Goal: Task Accomplishment & Management: Use online tool/utility

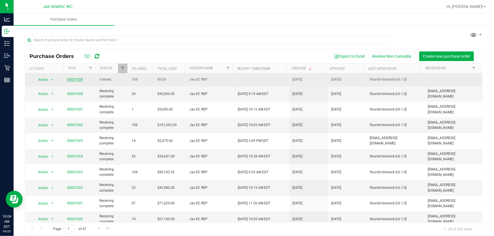
click at [73, 80] on link "00001029" at bounding box center [75, 80] width 16 height 4
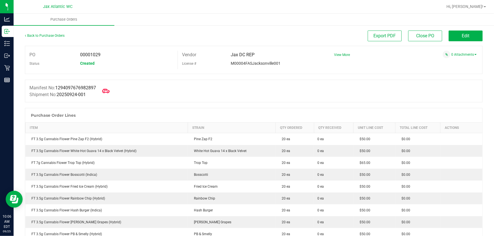
click at [110, 88] on span at bounding box center [106, 91] width 12 height 12
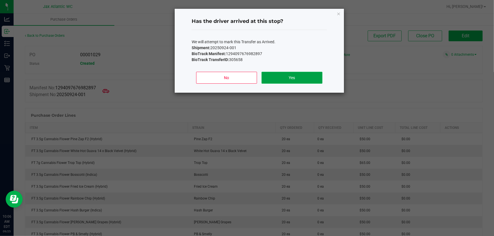
click at [295, 78] on button "Yes" at bounding box center [292, 78] width 61 height 12
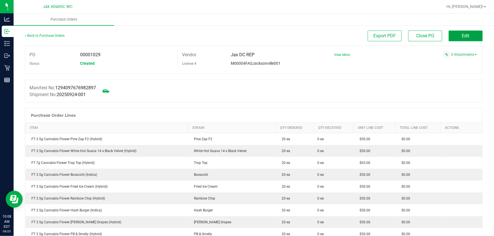
click at [454, 31] on button "Edit" at bounding box center [466, 36] width 34 height 11
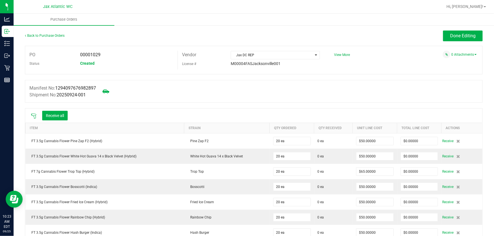
click at [34, 116] on icon at bounding box center [34, 117] width 6 height 6
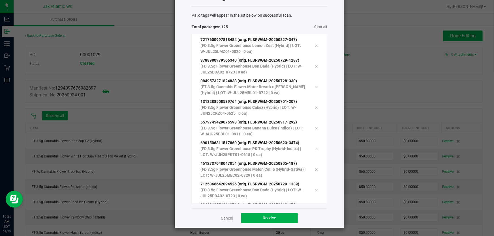
scroll to position [2436, 0]
click at [278, 216] on button "Receive" at bounding box center [269, 219] width 57 height 10
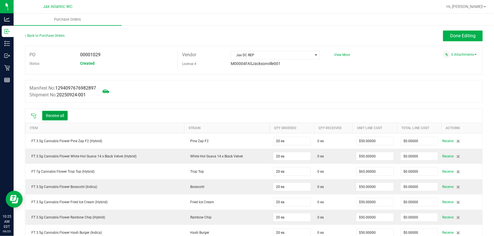
click at [64, 115] on button "Receive all" at bounding box center [54, 116] width 25 height 10
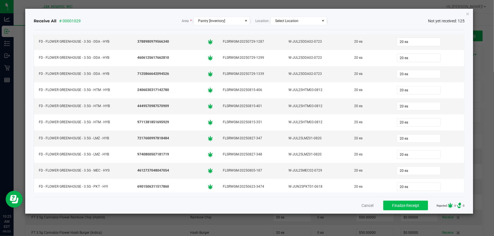
scroll to position [77, 0]
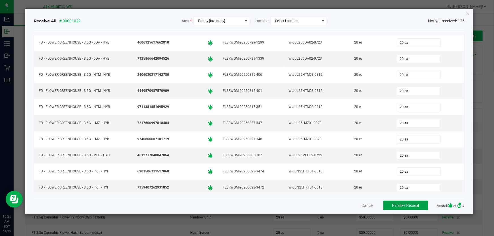
click at [404, 206] on span "Finalize Receipt" at bounding box center [405, 206] width 27 height 5
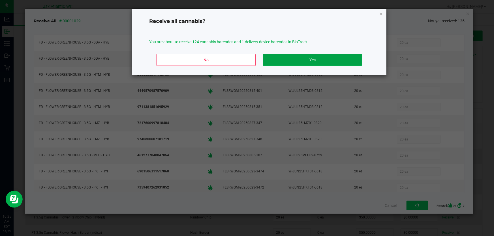
click at [301, 57] on button "Yes" at bounding box center [312, 60] width 99 height 12
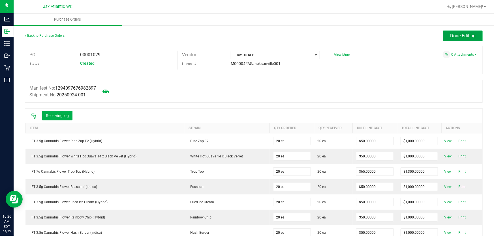
click at [466, 41] on button "Done Editing" at bounding box center [463, 36] width 40 height 11
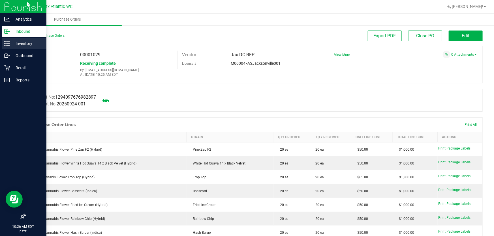
click at [10, 42] on p "Inventory" at bounding box center [27, 43] width 34 height 7
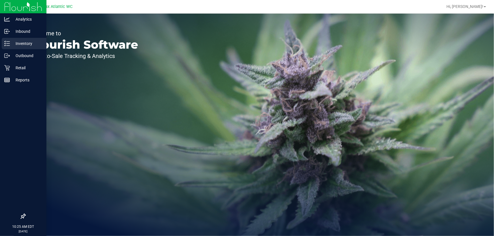
click at [14, 41] on p "Inventory" at bounding box center [27, 43] width 34 height 7
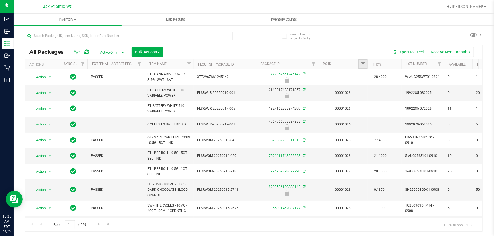
click at [366, 64] on link "Filter" at bounding box center [363, 64] width 9 height 10
type input "1029"
click at [362, 86] on button "Filter" at bounding box center [375, 92] width 27 height 12
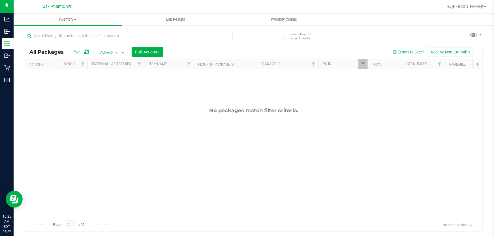
click at [121, 52] on span "select" at bounding box center [123, 52] width 5 height 5
click at [154, 83] on div "No packages match filter criteria." at bounding box center [253, 162] width 457 height 187
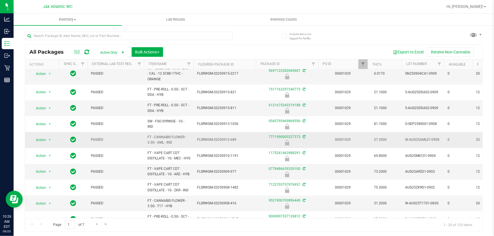
scroll to position [188, 0]
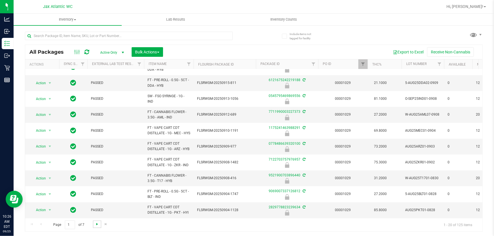
click at [98, 225] on span "Go to the next page" at bounding box center [97, 224] width 5 height 5
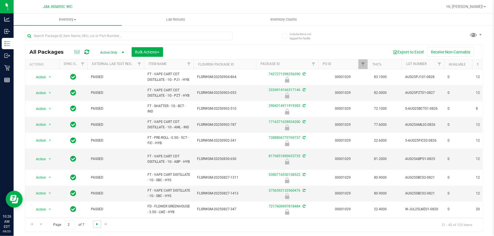
click at [98, 225] on span "Go to the next page" at bounding box center [97, 224] width 5 height 5
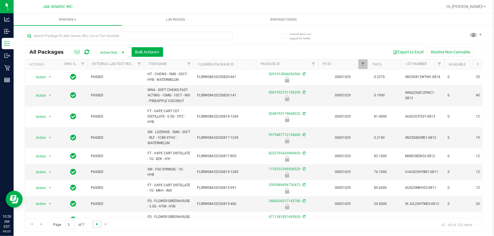
click at [98, 225] on span "Go to the next page" at bounding box center [97, 224] width 5 height 5
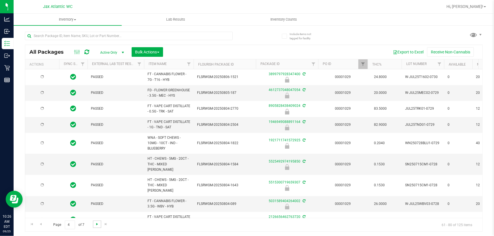
click at [98, 225] on span "Go to the next page" at bounding box center [97, 224] width 5 height 5
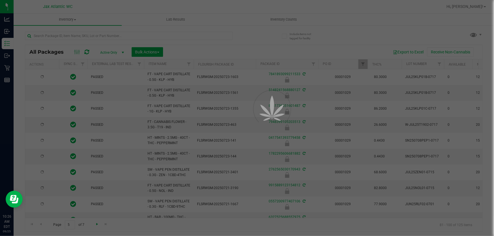
click at [98, 225] on div at bounding box center [247, 118] width 494 height 236
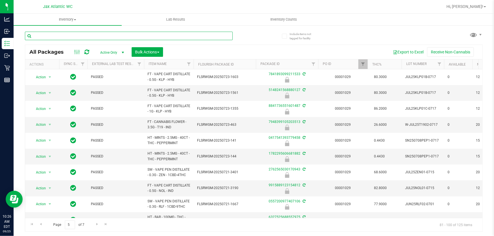
click at [91, 37] on input "text" at bounding box center [129, 36] width 208 height 8
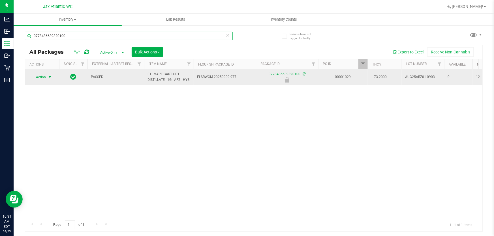
type input "0778486639320100"
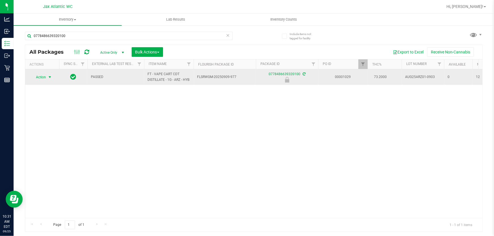
click at [49, 77] on span "select" at bounding box center [50, 77] width 5 height 5
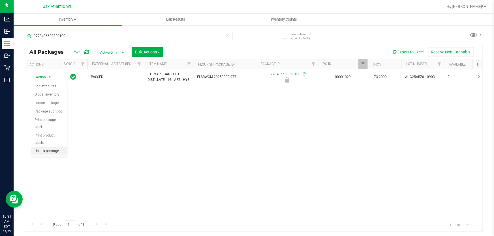
click at [59, 148] on ul "Edit attributes Global inventory Locate package Package audit log Print package…" at bounding box center [49, 118] width 36 height 73
click at [43, 147] on li "Unlock package" at bounding box center [49, 151] width 36 height 8
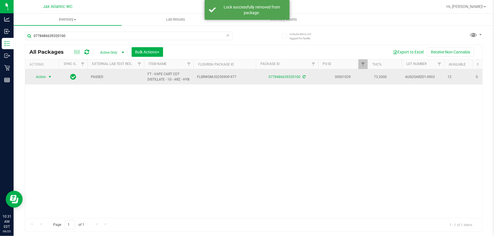
click at [49, 77] on span "select" at bounding box center [50, 77] width 5 height 5
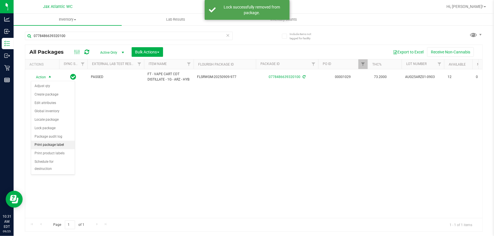
click at [40, 146] on li "Print package label" at bounding box center [53, 145] width 44 height 8
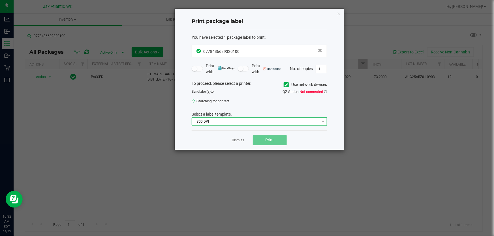
click at [204, 123] on span "300 DPI" at bounding box center [256, 122] width 128 height 8
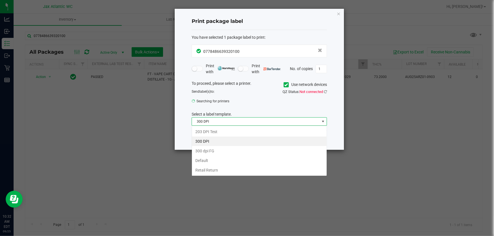
scroll to position [8, 135]
click at [206, 135] on li "203 DPI Test" at bounding box center [259, 132] width 135 height 10
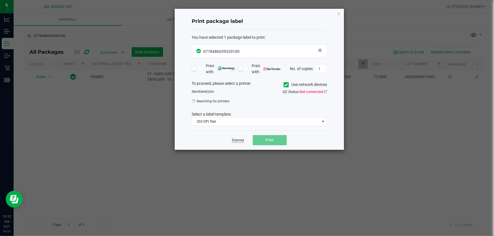
click at [236, 140] on link "Dismiss" at bounding box center [238, 140] width 12 height 5
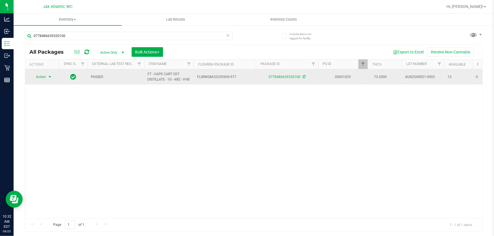
click at [49, 78] on span "select" at bounding box center [50, 77] width 5 height 5
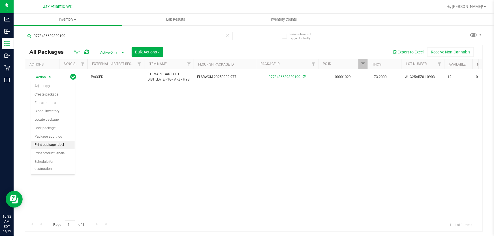
click at [58, 148] on li "Print package label" at bounding box center [53, 145] width 44 height 8
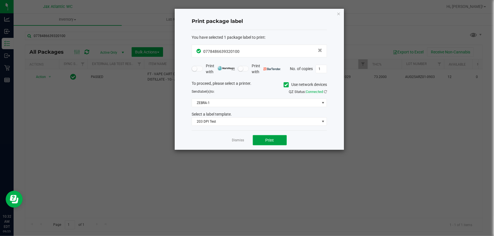
click at [266, 138] on span "Print" at bounding box center [270, 140] width 8 height 5
click at [238, 138] on link "Dismiss" at bounding box center [238, 140] width 12 height 5
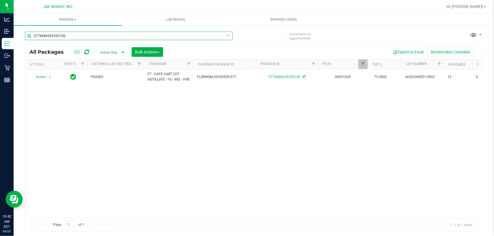
click at [211, 38] on input "0778486639320100" at bounding box center [129, 36] width 208 height 8
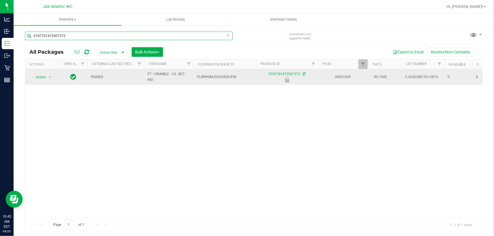
type input "0747701472907372"
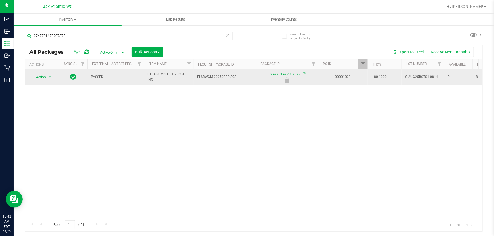
click at [41, 76] on span "Action" at bounding box center [38, 77] width 15 height 8
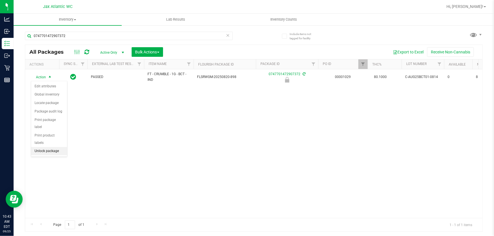
click at [54, 148] on li "Unlock package" at bounding box center [49, 151] width 36 height 8
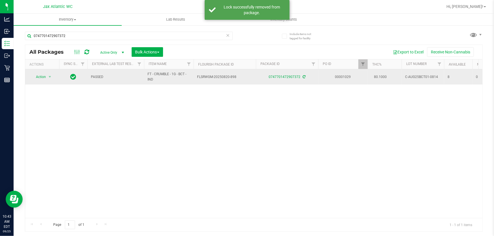
click at [43, 74] on span "Action" at bounding box center [38, 77] width 15 height 8
click at [50, 77] on span "select" at bounding box center [50, 77] width 5 height 5
click at [42, 79] on span "Action" at bounding box center [38, 77] width 15 height 8
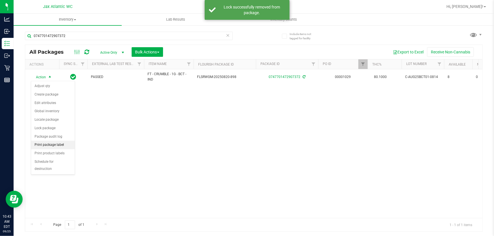
click at [50, 145] on li "Print package label" at bounding box center [53, 145] width 44 height 8
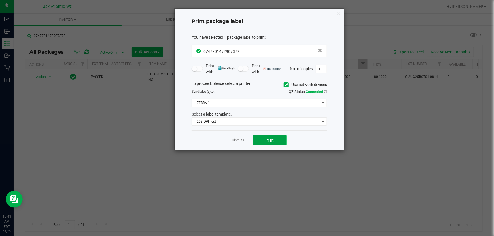
click at [266, 137] on button "Print" at bounding box center [270, 140] width 34 height 10
click at [246, 141] on div "Dismiss Print" at bounding box center [259, 141] width 135 height 20
click at [243, 141] on link "Dismiss" at bounding box center [238, 140] width 12 height 5
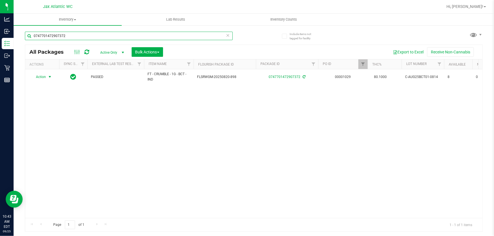
click at [172, 38] on input "0747701472907372" at bounding box center [129, 36] width 208 height 8
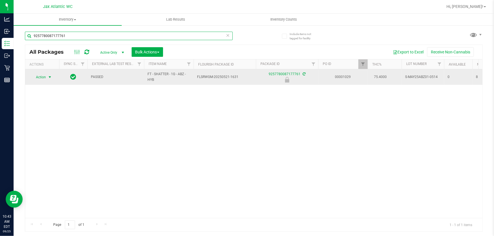
type input "9257780087177761"
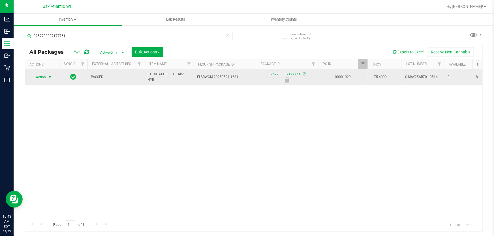
click at [48, 78] on span "select" at bounding box center [50, 77] width 5 height 5
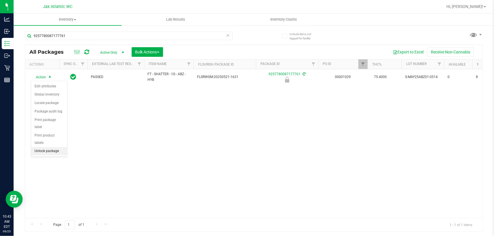
click at [48, 147] on li "Unlock package" at bounding box center [49, 151] width 36 height 8
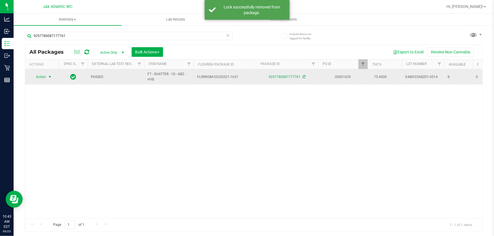
click at [50, 77] on span "select" at bounding box center [50, 77] width 5 height 5
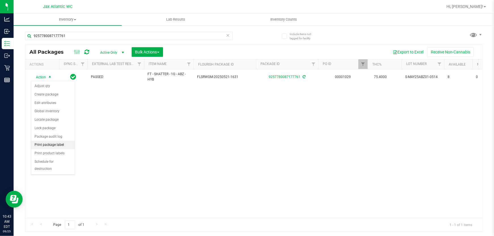
click at [51, 144] on li "Print package label" at bounding box center [53, 145] width 44 height 8
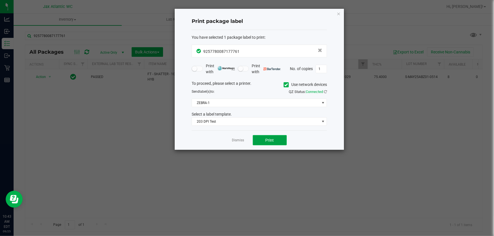
click at [274, 144] on button "Print" at bounding box center [270, 140] width 34 height 10
click at [239, 142] on link "Dismiss" at bounding box center [238, 140] width 12 height 5
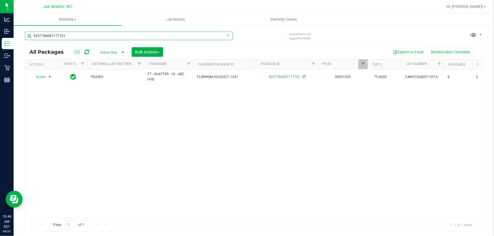
click at [156, 40] on input "9257780087177761" at bounding box center [129, 36] width 208 height 8
click at [157, 39] on input "9257780087177761" at bounding box center [129, 36] width 208 height 8
click at [159, 37] on input "9257780087177761" at bounding box center [129, 36] width 208 height 8
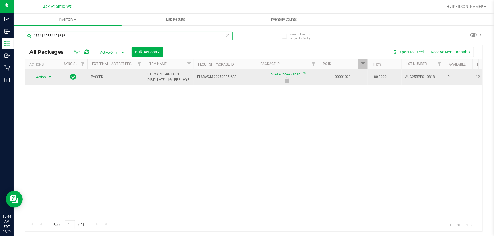
type input "1584140554421616"
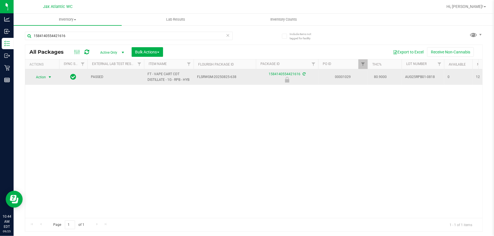
click at [50, 76] on span "select" at bounding box center [50, 77] width 5 height 5
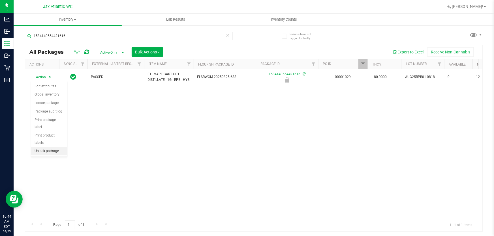
click at [46, 147] on li "Unlock package" at bounding box center [49, 151] width 36 height 8
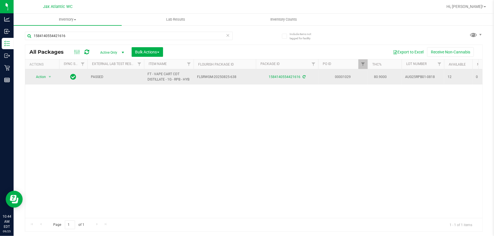
click at [41, 78] on span "Action" at bounding box center [38, 77] width 15 height 8
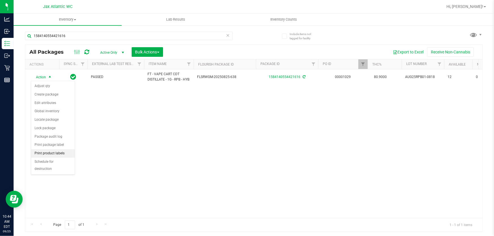
click at [43, 152] on li "Print product labels" at bounding box center [53, 154] width 44 height 8
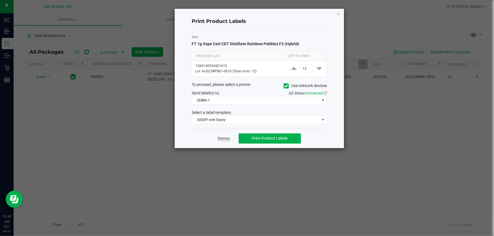
click at [220, 139] on link "Dismiss" at bounding box center [224, 139] width 12 height 5
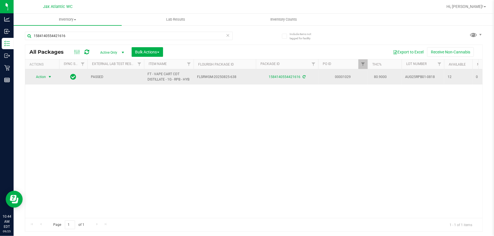
click at [40, 79] on span "Action" at bounding box center [38, 77] width 15 height 8
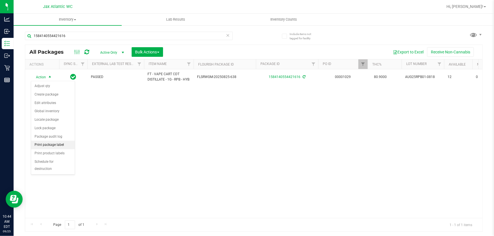
click at [50, 146] on li "Print package label" at bounding box center [53, 145] width 44 height 8
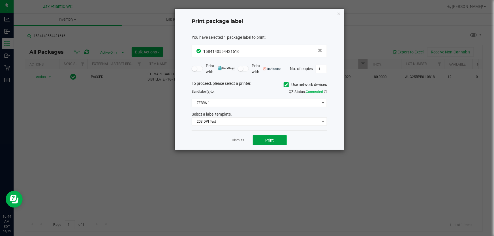
click at [264, 144] on button "Print" at bounding box center [270, 140] width 34 height 10
drag, startPoint x: 239, startPoint y: 137, endPoint x: 239, endPoint y: 141, distance: 3.7
click at [239, 138] on app-cancel-button "Dismiss" at bounding box center [238, 141] width 12 height 6
click at [238, 141] on link "Dismiss" at bounding box center [238, 140] width 12 height 5
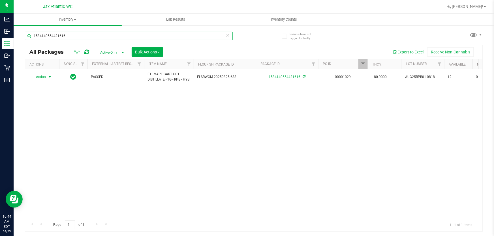
click at [170, 36] on input "1584140554421616" at bounding box center [129, 36] width 208 height 8
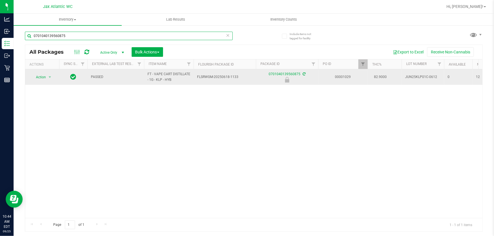
type input "0701040139560875"
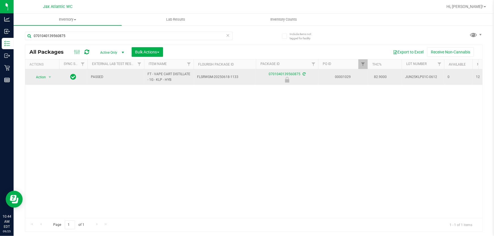
click at [43, 80] on span "Action" at bounding box center [38, 77] width 15 height 8
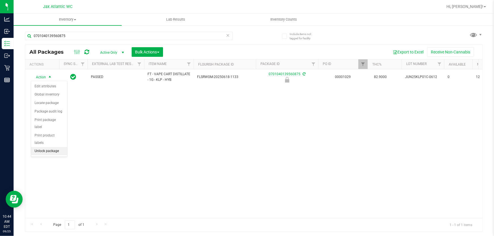
click at [48, 147] on li "Unlock package" at bounding box center [49, 151] width 36 height 8
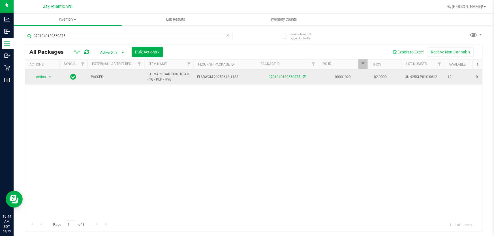
click at [37, 79] on span "Action" at bounding box center [38, 77] width 15 height 8
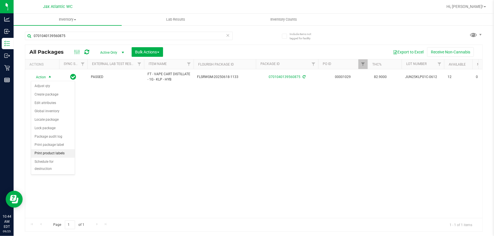
click at [47, 149] on ul "Adjust qty Create package Edit attributes Global inventory Locate package Lock …" at bounding box center [53, 127] width 44 height 91
click at [62, 147] on li "Print package label" at bounding box center [53, 145] width 44 height 8
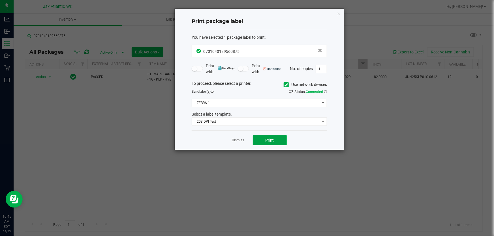
click at [263, 143] on button "Print" at bounding box center [270, 140] width 34 height 10
click at [240, 141] on link "Dismiss" at bounding box center [238, 140] width 12 height 5
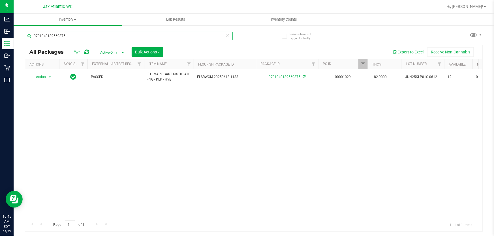
click at [183, 40] on input "0701040139560875" at bounding box center [129, 36] width 208 height 8
click at [184, 38] on input "0701040139560875" at bounding box center [129, 36] width 208 height 8
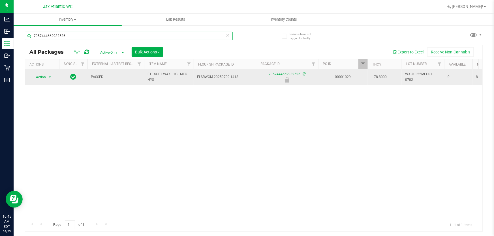
type input "7957444662932526"
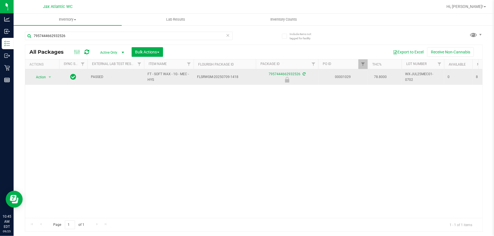
click at [41, 76] on span "Action" at bounding box center [38, 77] width 15 height 8
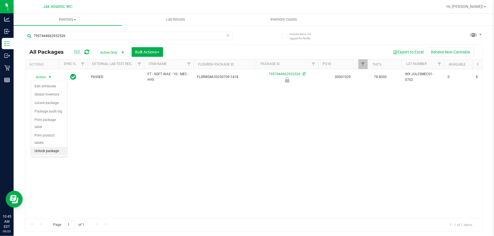
click at [50, 147] on li "Unlock package" at bounding box center [49, 151] width 36 height 8
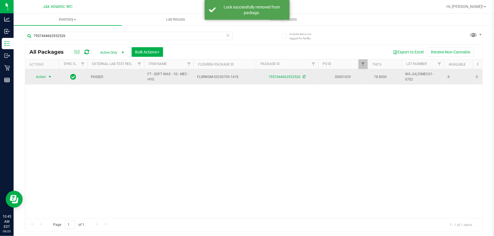
click at [48, 77] on span "select" at bounding box center [50, 77] width 5 height 5
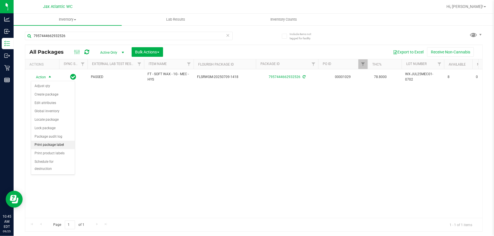
click at [46, 146] on li "Print package label" at bounding box center [53, 145] width 44 height 8
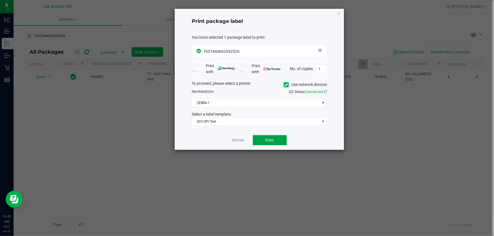
click at [264, 144] on button "Print" at bounding box center [270, 140] width 34 height 10
click at [236, 143] on link "Dismiss" at bounding box center [238, 140] width 12 height 5
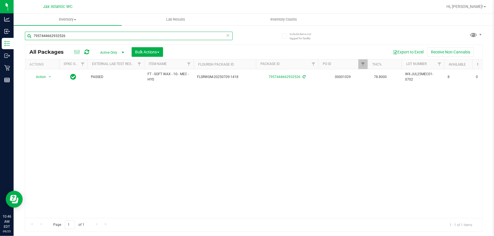
click at [159, 37] on input "7957444662932526" at bounding box center [129, 36] width 208 height 8
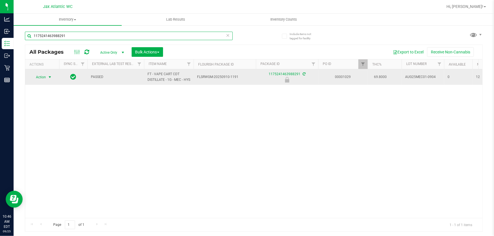
type input "1175241463988291"
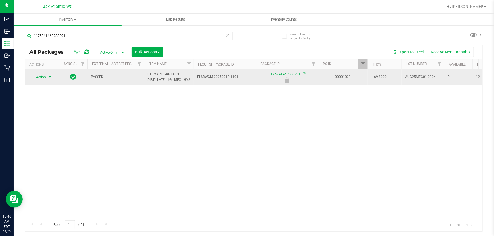
click at [48, 80] on span "select" at bounding box center [50, 77] width 5 height 5
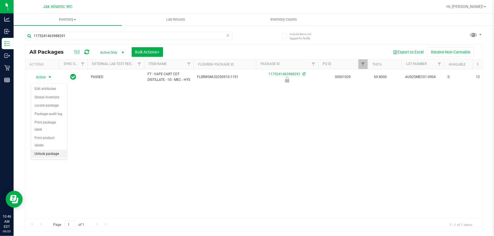
click at [45, 150] on li "Unlock package" at bounding box center [49, 154] width 36 height 8
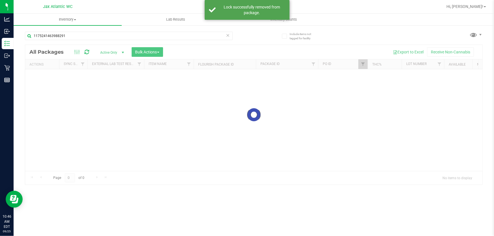
click at [49, 76] on div at bounding box center [253, 115] width 457 height 140
click at [49, 79] on div at bounding box center [253, 115] width 457 height 140
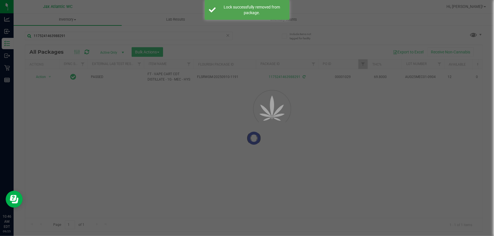
click at [48, 79] on div at bounding box center [253, 138] width 457 height 187
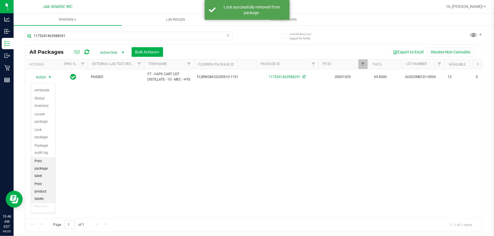
scroll to position [49, 0]
drag, startPoint x: 43, startPoint y: 153, endPoint x: 52, endPoint y: 152, distance: 8.6
click at [43, 153] on li "Print package label" at bounding box center [43, 150] width 24 height 23
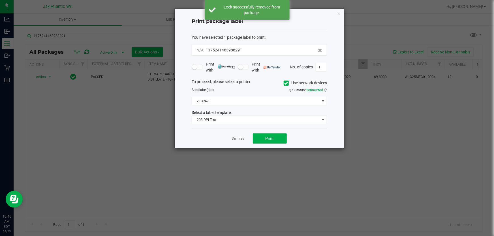
click at [262, 134] on div "Dismiss Print" at bounding box center [259, 139] width 135 height 20
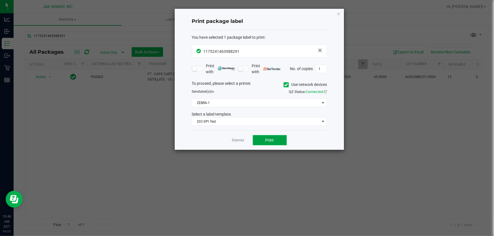
click at [264, 138] on button "Print" at bounding box center [270, 140] width 34 height 10
click at [242, 139] on link "Dismiss" at bounding box center [238, 140] width 12 height 5
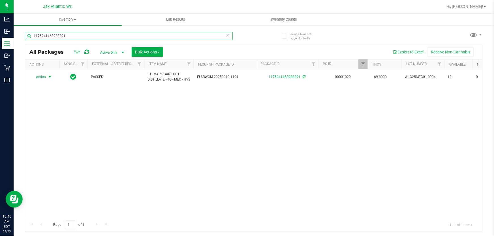
click at [180, 35] on input "1175241463988291" at bounding box center [129, 36] width 208 height 8
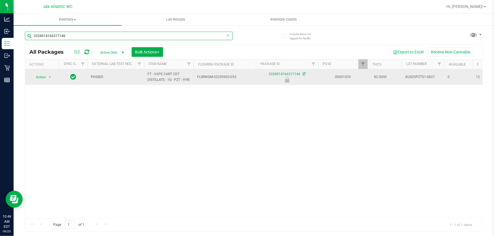
type input "3334914166317146"
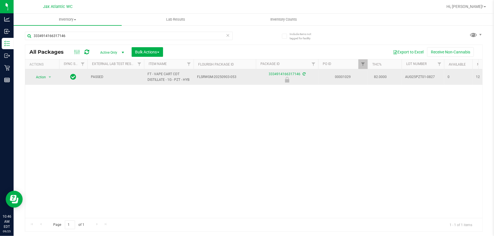
click at [38, 76] on span "Action" at bounding box center [38, 77] width 15 height 8
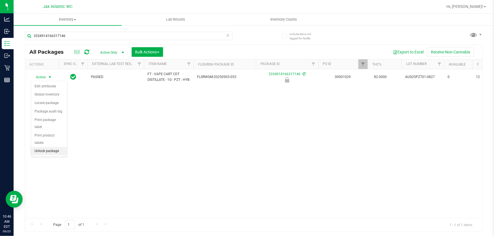
click at [49, 147] on li "Unlock package" at bounding box center [49, 151] width 36 height 8
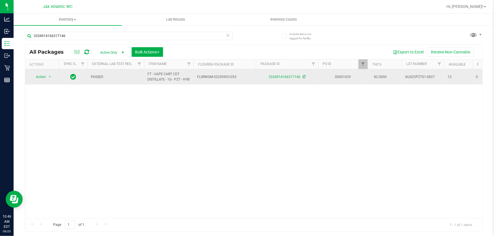
click at [40, 76] on span "Action" at bounding box center [38, 77] width 15 height 8
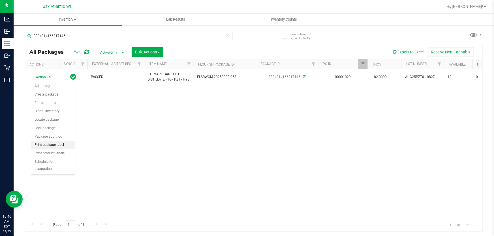
click at [52, 144] on li "Print package label" at bounding box center [53, 145] width 44 height 8
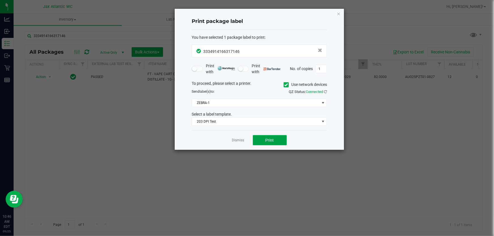
click at [266, 136] on button "Print" at bounding box center [270, 140] width 34 height 10
drag, startPoint x: 232, startPoint y: 146, endPoint x: 235, endPoint y: 143, distance: 3.8
click at [233, 145] on div "Dismiss Print" at bounding box center [259, 141] width 135 height 20
click at [236, 142] on link "Dismiss" at bounding box center [238, 140] width 12 height 5
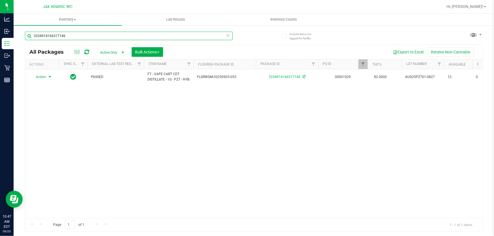
click at [141, 35] on input "3334914166317146" at bounding box center [129, 36] width 208 height 8
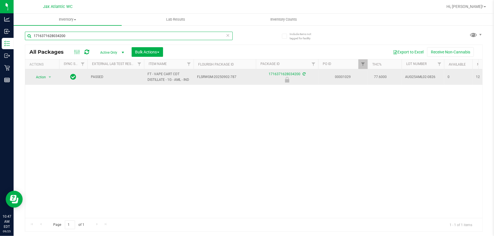
type input "1716371628034200"
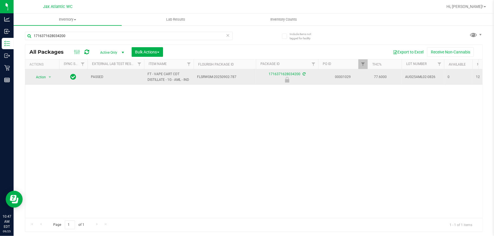
click at [42, 78] on span "Action" at bounding box center [38, 77] width 15 height 8
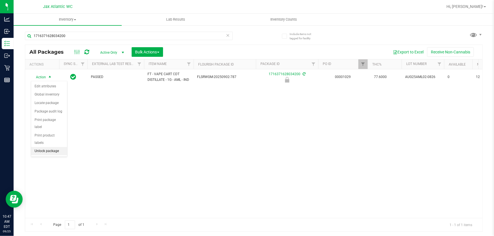
click at [58, 147] on li "Unlock package" at bounding box center [49, 151] width 36 height 8
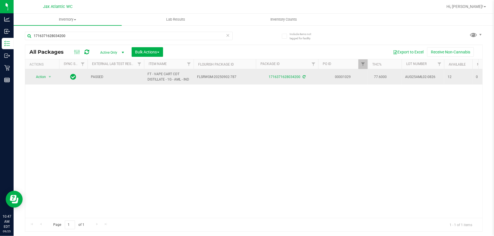
click at [43, 74] on span "Action" at bounding box center [38, 77] width 15 height 8
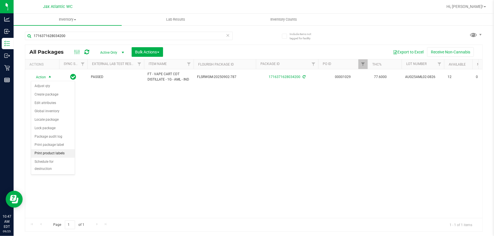
click at [57, 149] on ul "Adjust qty Create package Edit attributes Global inventory Locate package Lock …" at bounding box center [53, 127] width 44 height 91
click at [57, 145] on li "Print package label" at bounding box center [53, 145] width 44 height 8
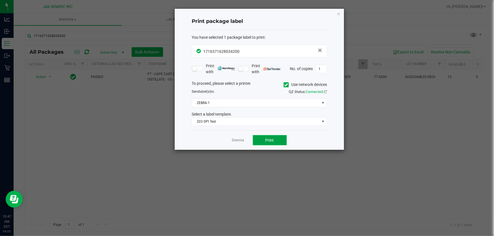
click at [266, 140] on span "Print" at bounding box center [270, 140] width 8 height 5
click at [236, 141] on link "Dismiss" at bounding box center [238, 140] width 12 height 5
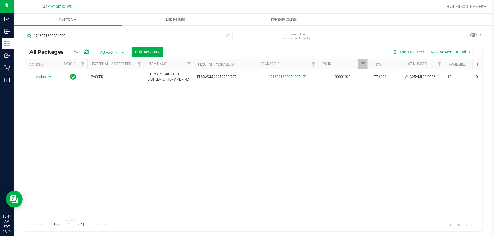
click at [137, 29] on div "1716371628034200" at bounding box center [139, 36] width 229 height 18
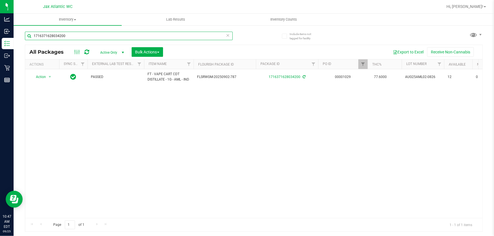
click at [131, 37] on input "1716371628034200" at bounding box center [129, 36] width 208 height 8
click at [134, 35] on input "1716371628034200" at bounding box center [129, 36] width 208 height 8
click at [140, 34] on input "1716371628034200" at bounding box center [129, 36] width 208 height 8
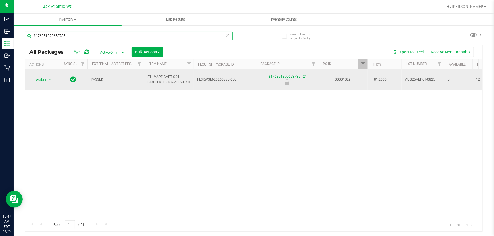
type input "8176851890653735"
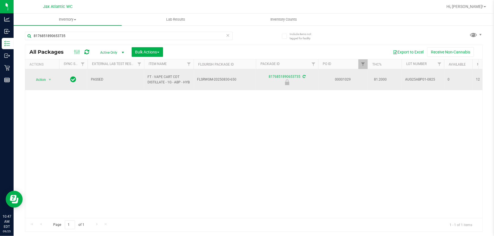
click at [43, 80] on span "Action" at bounding box center [38, 80] width 15 height 8
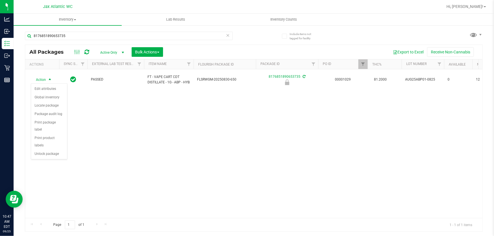
click at [54, 152] on div "Action Action Edit attributes Global inventory Locate package Package audit log…" at bounding box center [253, 143] width 457 height 149
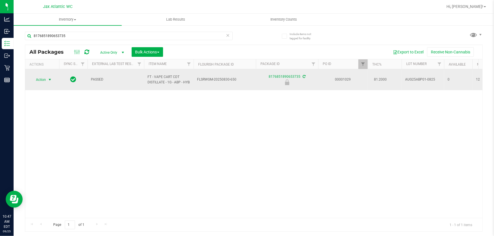
click at [48, 81] on span "select" at bounding box center [50, 80] width 5 height 5
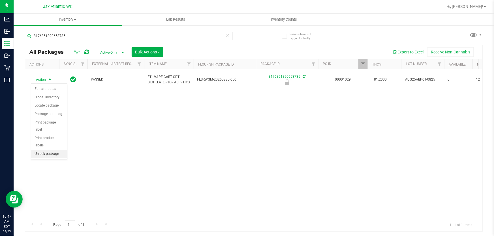
click at [42, 150] on li "Unlock package" at bounding box center [49, 154] width 36 height 8
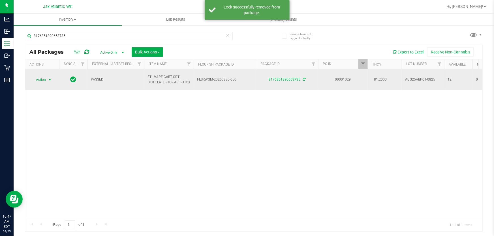
click at [50, 81] on span "select" at bounding box center [50, 80] width 5 height 5
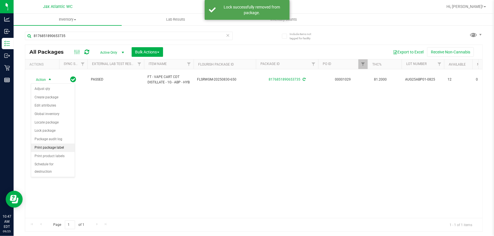
click at [60, 151] on li "Print package label" at bounding box center [53, 148] width 44 height 8
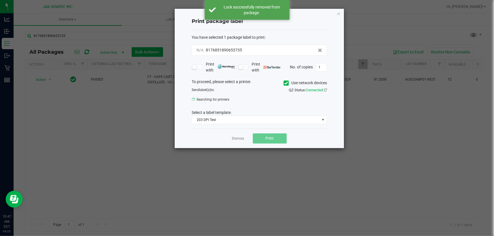
click at [268, 142] on button "Print" at bounding box center [270, 139] width 34 height 10
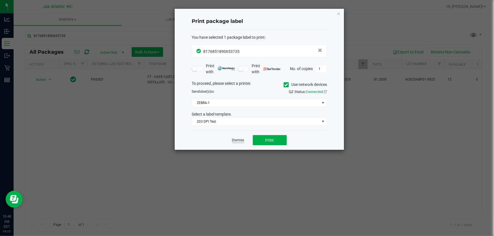
click at [244, 141] on link "Dismiss" at bounding box center [238, 140] width 12 height 5
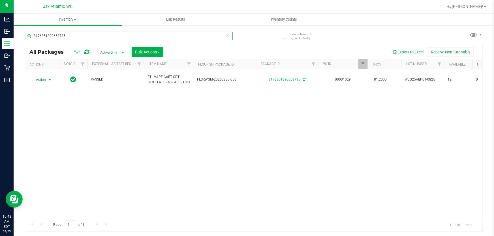
click at [171, 37] on input "8176851890653735" at bounding box center [129, 36] width 208 height 8
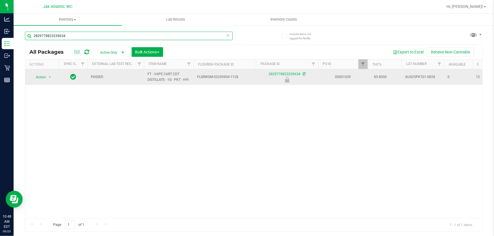
type input "2829778823239634"
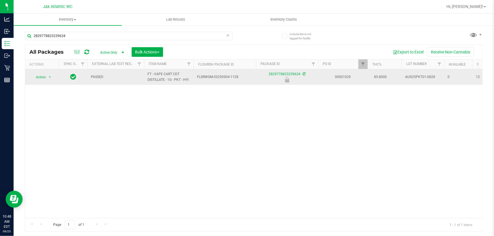
click at [43, 75] on span "Action" at bounding box center [38, 77] width 15 height 8
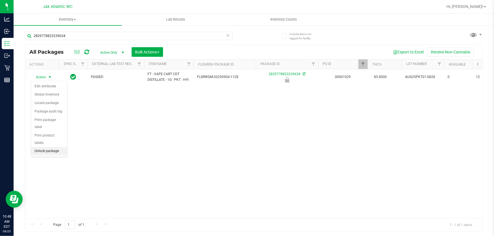
click at [59, 147] on li "Unlock package" at bounding box center [49, 151] width 36 height 8
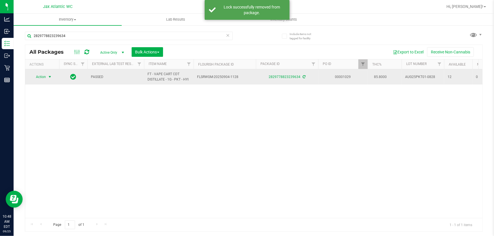
click at [48, 77] on span "select" at bounding box center [50, 77] width 5 height 5
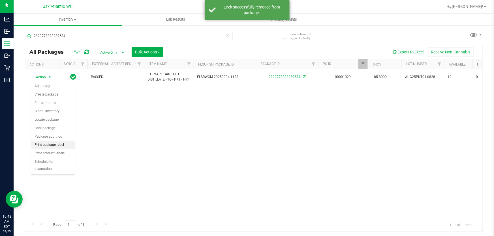
click at [56, 145] on li "Print package label" at bounding box center [53, 145] width 44 height 8
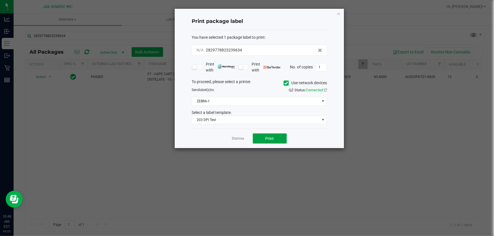
click at [274, 139] on button "Print" at bounding box center [270, 139] width 34 height 10
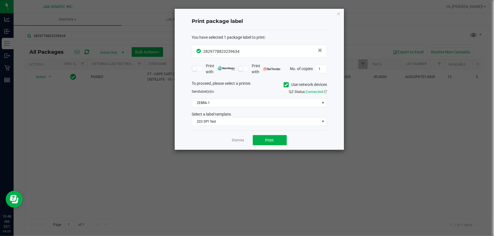
click at [229, 139] on div "Dismiss Print" at bounding box center [259, 141] width 135 height 20
click at [235, 138] on link "Dismiss" at bounding box center [238, 140] width 12 height 5
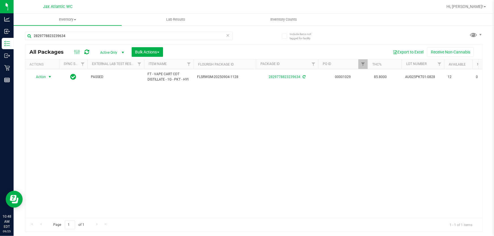
drag, startPoint x: 235, startPoint y: 140, endPoint x: 199, endPoint y: 68, distance: 80.3
click at [235, 138] on div "Action Action Adjust qty Create package Edit attributes Global inventory Locate…" at bounding box center [253, 143] width 457 height 149
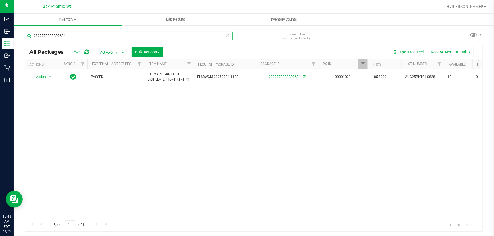
click at [194, 36] on input "2829778823239634" at bounding box center [129, 36] width 208 height 8
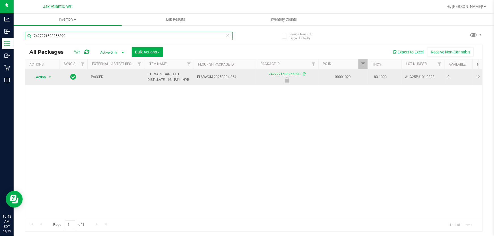
type input "7427271598256390"
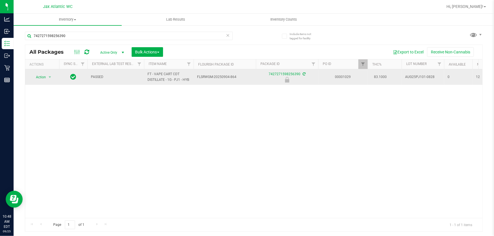
click at [43, 77] on span "Action" at bounding box center [38, 77] width 15 height 8
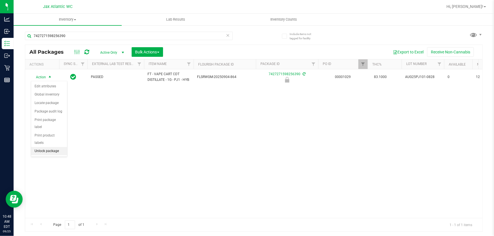
click at [57, 147] on li "Unlock package" at bounding box center [49, 151] width 36 height 8
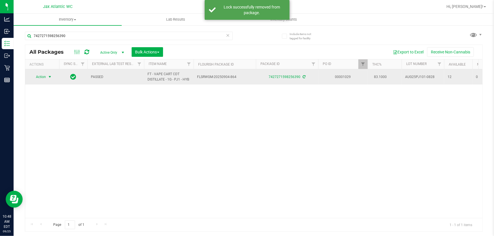
click at [48, 77] on span "select" at bounding box center [50, 77] width 5 height 5
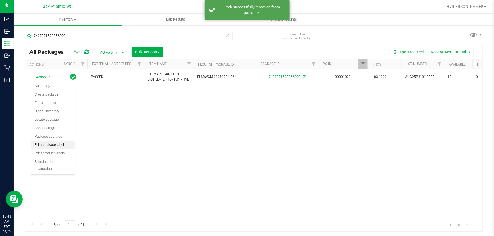
click at [53, 145] on li "Print package label" at bounding box center [53, 145] width 44 height 8
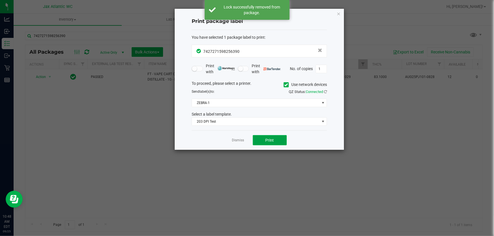
click at [267, 136] on button "Print" at bounding box center [270, 140] width 34 height 10
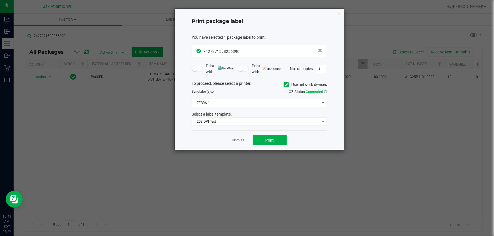
click at [234, 143] on link "Dismiss" at bounding box center [238, 140] width 12 height 5
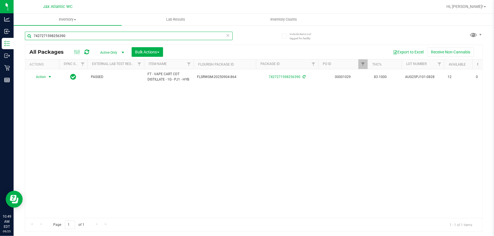
click at [95, 35] on input "7427271598256390" at bounding box center [129, 36] width 208 height 8
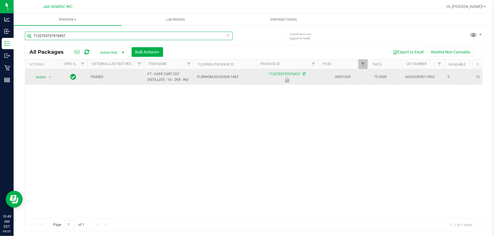
type input "7122703757976957"
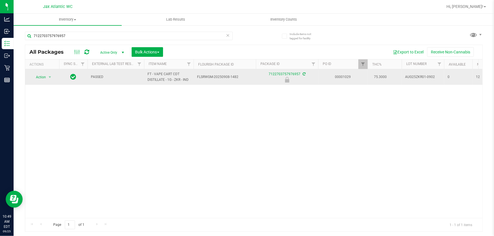
click at [42, 79] on span "Action" at bounding box center [38, 77] width 15 height 8
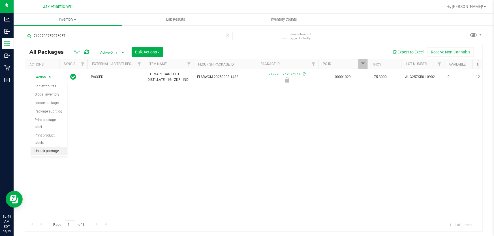
click at [53, 147] on li "Unlock package" at bounding box center [49, 151] width 36 height 8
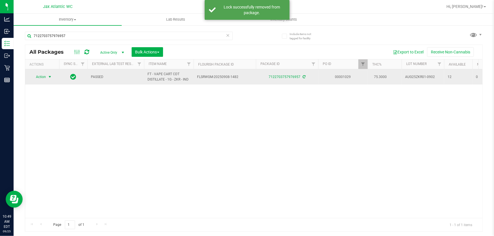
click at [48, 76] on span "select" at bounding box center [50, 77] width 5 height 5
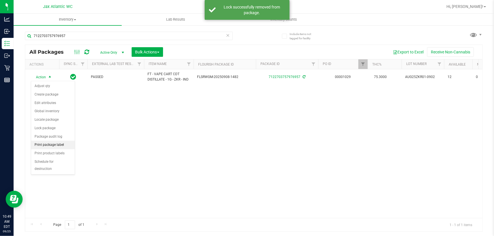
click at [58, 145] on li "Print package label" at bounding box center [53, 145] width 44 height 8
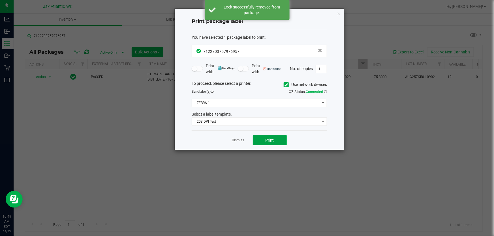
click at [268, 144] on button "Print" at bounding box center [270, 140] width 34 height 10
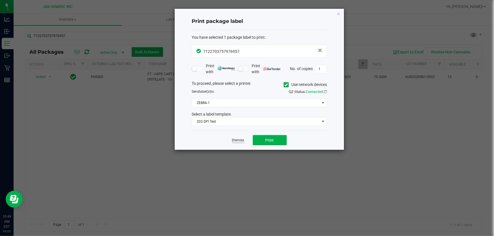
click at [237, 138] on link "Dismiss" at bounding box center [238, 140] width 12 height 5
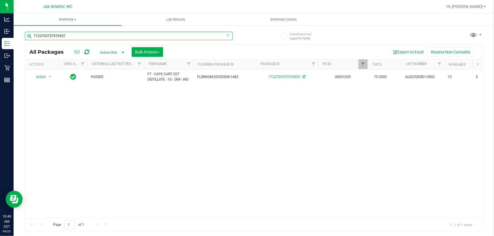
click at [116, 35] on input "7122703757976957" at bounding box center [129, 36] width 208 height 8
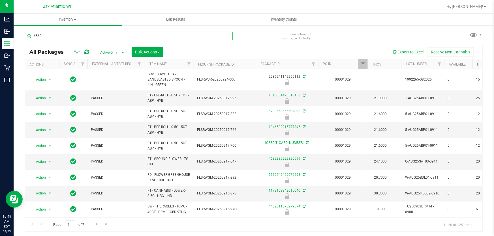
type input "6569"
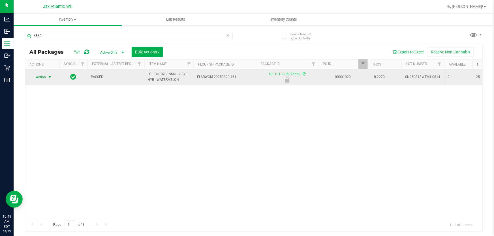
click at [53, 78] on span "select" at bounding box center [49, 77] width 7 height 8
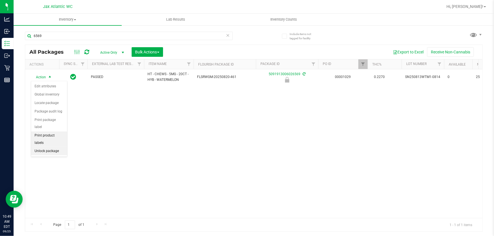
click at [50, 147] on li "Unlock package" at bounding box center [49, 151] width 36 height 8
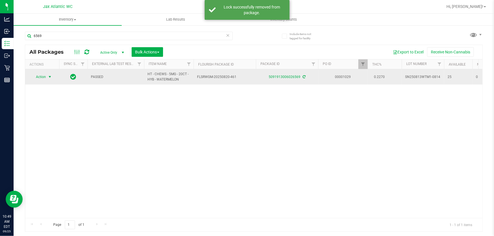
click at [46, 79] on span "select" at bounding box center [49, 77] width 7 height 8
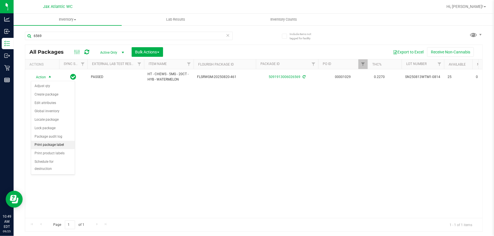
click at [52, 145] on li "Print package label" at bounding box center [53, 145] width 44 height 8
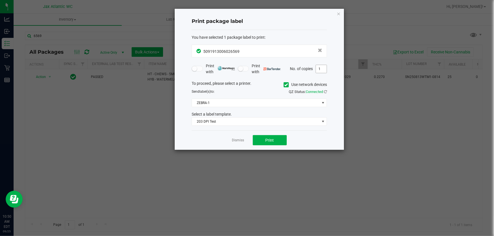
click at [322, 68] on input "1" at bounding box center [321, 69] width 11 height 8
type input "2"
click at [276, 140] on button "Print" at bounding box center [270, 140] width 34 height 10
click at [238, 141] on link "Dismiss" at bounding box center [238, 140] width 12 height 5
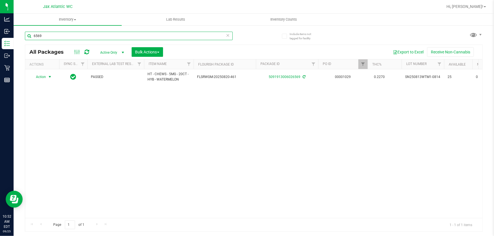
click at [86, 35] on input "6569" at bounding box center [129, 36] width 208 height 8
type input "7773"
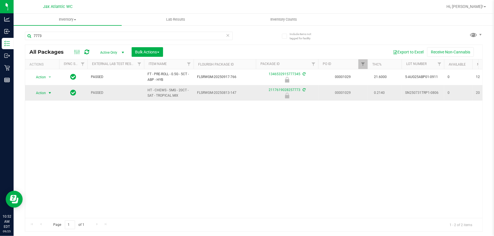
click at [41, 93] on span "Action" at bounding box center [38, 93] width 15 height 8
click at [52, 163] on li "Unlock package" at bounding box center [49, 167] width 36 height 8
click at [45, 90] on span "Action" at bounding box center [38, 93] width 15 height 8
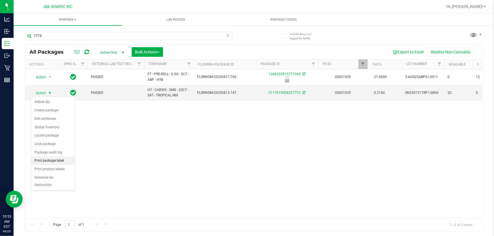
click at [47, 161] on li "Print package label" at bounding box center [53, 161] width 44 height 8
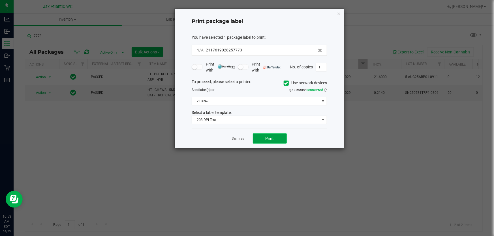
click at [266, 138] on span "Print" at bounding box center [270, 139] width 8 height 5
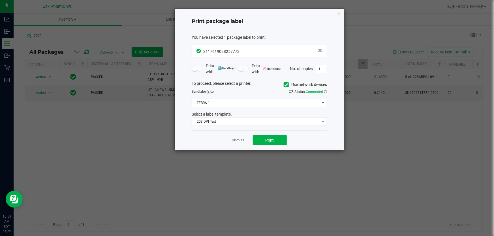
click at [245, 140] on div "Dismiss Print" at bounding box center [259, 141] width 135 height 20
click at [240, 139] on link "Dismiss" at bounding box center [238, 140] width 12 height 5
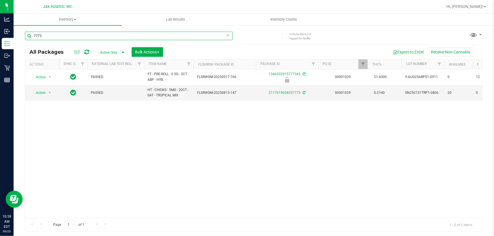
click at [117, 36] on input "7773" at bounding box center [129, 36] width 208 height 8
drag, startPoint x: 117, startPoint y: 36, endPoint x: 115, endPoint y: 40, distance: 4.7
click at [117, 36] on input "7773" at bounding box center [129, 36] width 208 height 8
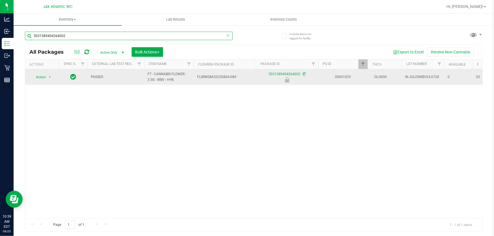
type input "5031589404264002"
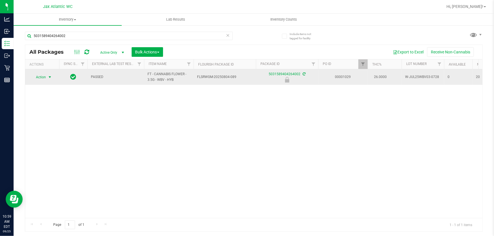
click at [45, 81] on span "Action" at bounding box center [38, 77] width 15 height 8
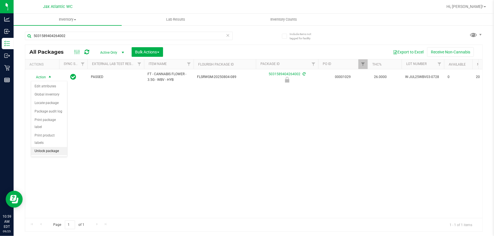
click at [54, 147] on li "Unlock package" at bounding box center [49, 151] width 36 height 8
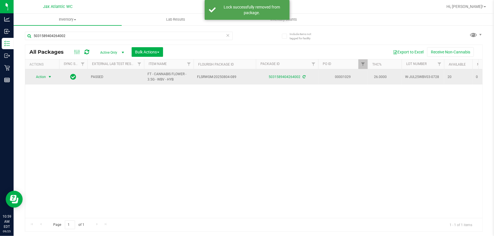
click at [51, 76] on span "select" at bounding box center [50, 77] width 5 height 5
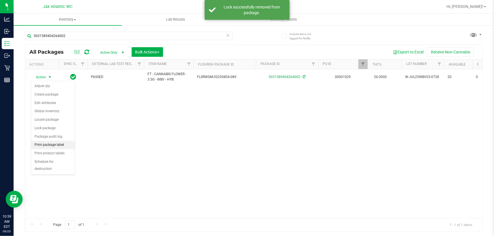
drag, startPoint x: 60, startPoint y: 143, endPoint x: 67, endPoint y: 142, distance: 7.3
click at [60, 143] on li "Print package label" at bounding box center [53, 145] width 44 height 8
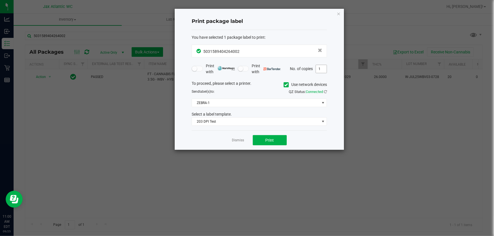
click at [320, 71] on input "1" at bounding box center [321, 69] width 11 height 8
type input "2"
click at [273, 135] on div "Dismiss Print" at bounding box center [259, 141] width 135 height 20
click at [264, 139] on button "Print" at bounding box center [270, 140] width 34 height 10
click at [235, 139] on link "Dismiss" at bounding box center [238, 140] width 12 height 5
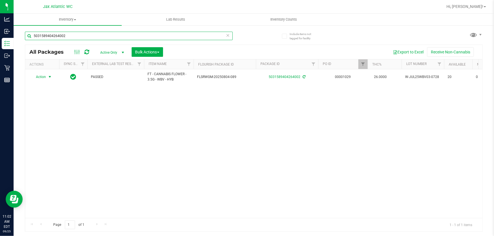
click at [125, 36] on input "5031589404264002" at bounding box center [129, 36] width 208 height 8
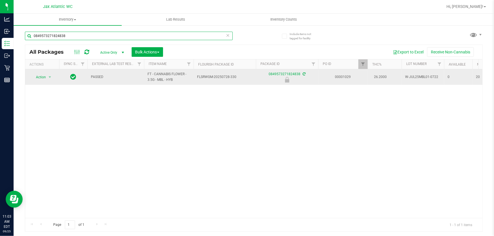
type input "0849573271824838"
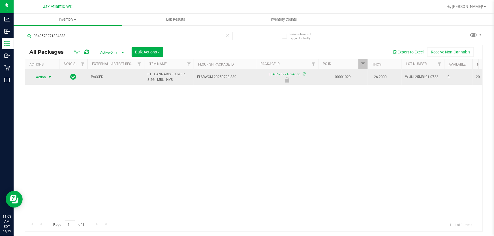
click at [44, 75] on span "Action" at bounding box center [38, 77] width 15 height 8
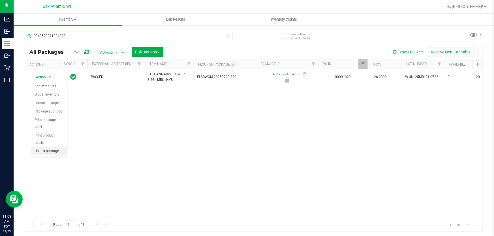
click at [52, 147] on li "Unlock package" at bounding box center [49, 151] width 36 height 8
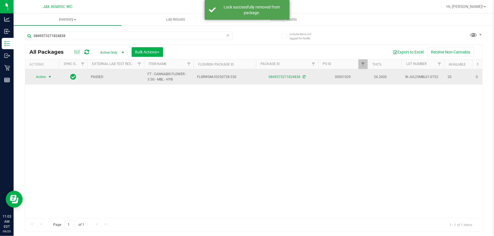
click at [49, 74] on span "select" at bounding box center [49, 77] width 7 height 8
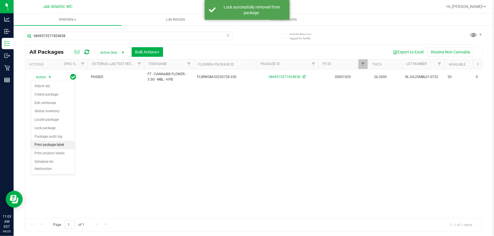
click at [59, 144] on li "Print package label" at bounding box center [53, 145] width 44 height 8
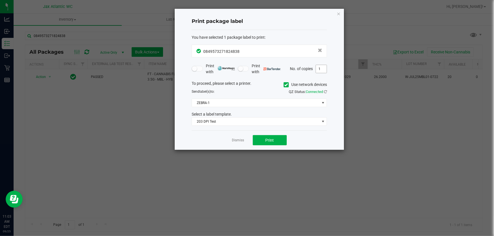
click at [317, 66] on input "1" at bounding box center [321, 69] width 11 height 8
type input "2"
click at [270, 140] on span "Print" at bounding box center [270, 140] width 8 height 5
drag, startPoint x: 241, startPoint y: 141, endPoint x: 192, endPoint y: 112, distance: 56.6
click at [240, 141] on link "Dismiss" at bounding box center [238, 140] width 12 height 5
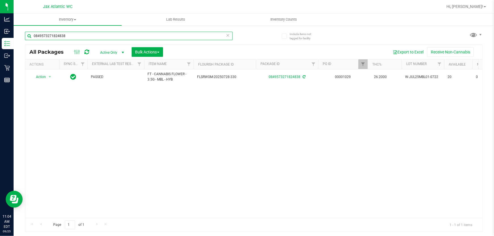
click at [112, 37] on input "0849573271824838" at bounding box center [129, 36] width 208 height 8
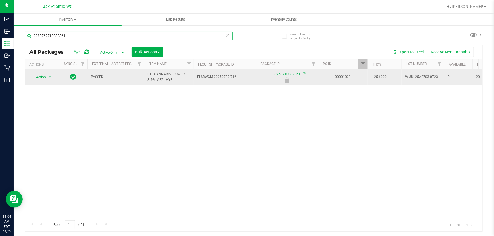
type input "3380769710082361"
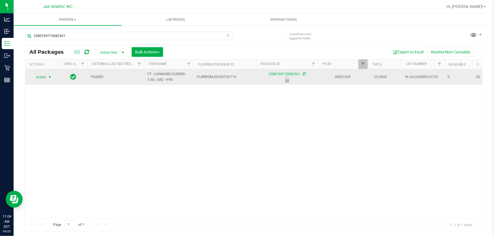
click at [44, 76] on span "Action" at bounding box center [38, 77] width 15 height 8
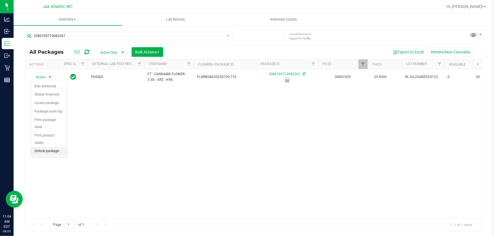
click at [51, 147] on li "Unlock package" at bounding box center [49, 151] width 36 height 8
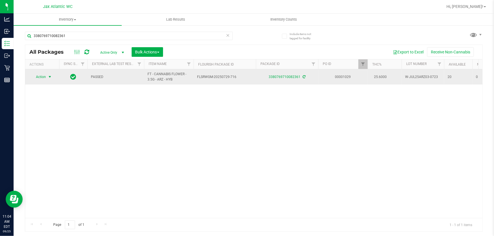
click at [48, 80] on span "select" at bounding box center [49, 77] width 7 height 8
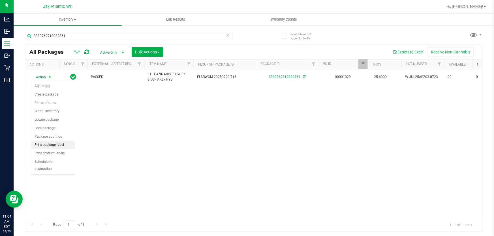
click at [48, 143] on li "Print package label" at bounding box center [53, 145] width 44 height 8
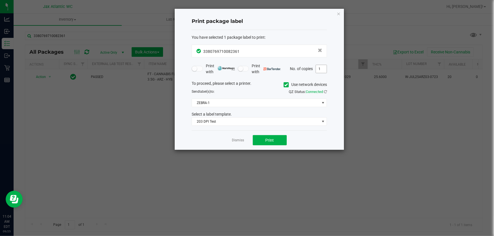
click at [324, 68] on input "1" at bounding box center [321, 69] width 11 height 8
type input "2"
click at [259, 144] on button "Print" at bounding box center [270, 140] width 34 height 10
click at [243, 140] on link "Dismiss" at bounding box center [238, 140] width 12 height 5
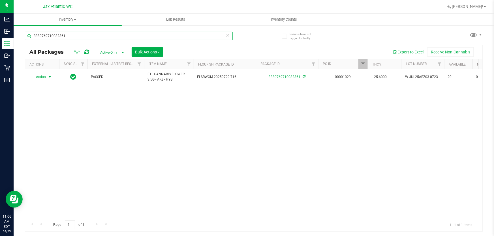
click at [111, 36] on input "3380769710082361" at bounding box center [129, 36] width 208 height 8
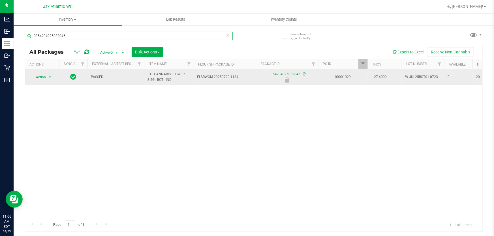
type input "0354204925032046"
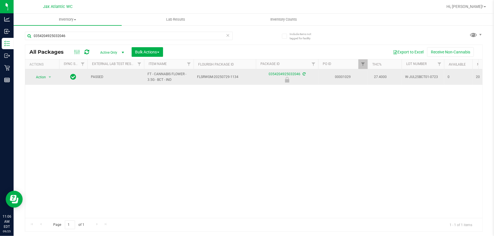
click at [43, 77] on span "Action" at bounding box center [38, 77] width 15 height 8
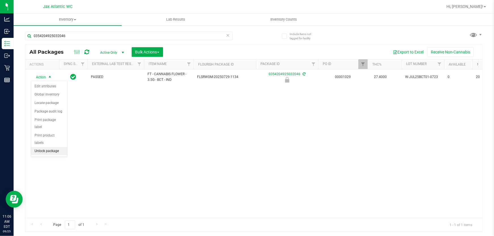
click at [55, 147] on li "Unlock package" at bounding box center [49, 151] width 36 height 8
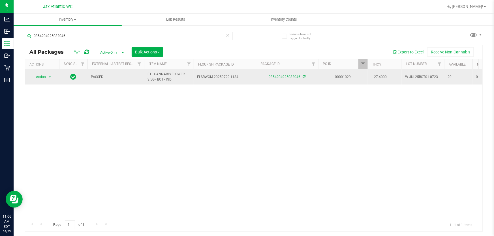
click at [37, 80] on span "Action" at bounding box center [38, 77] width 15 height 8
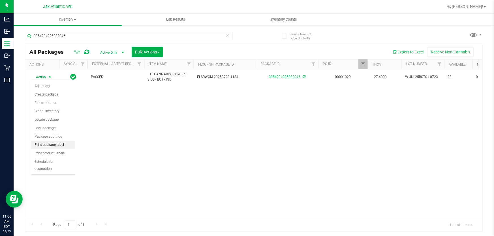
click at [57, 146] on li "Print package label" at bounding box center [53, 145] width 44 height 8
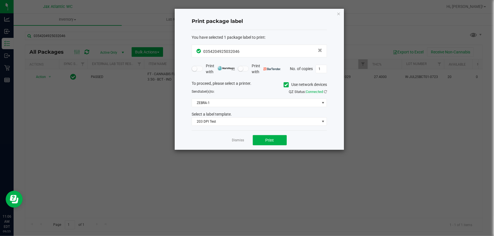
click at [327, 67] on div "Print package label You have selected 1 package label to print : 03542049250320…" at bounding box center [259, 79] width 169 height 141
click at [325, 68] on input "1" at bounding box center [321, 69] width 11 height 8
type input "2"
click at [269, 143] on button "Print" at bounding box center [270, 140] width 34 height 10
click at [242, 142] on link "Dismiss" at bounding box center [238, 140] width 12 height 5
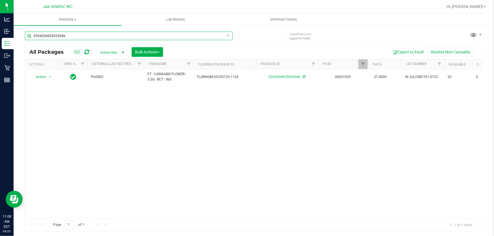
click at [137, 37] on input "0354204925032046" at bounding box center [129, 36] width 208 height 8
type input "4602622252312433"
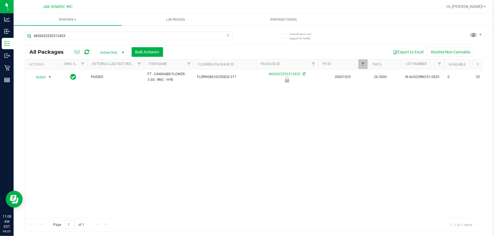
click at [43, 80] on span "Action" at bounding box center [38, 77] width 15 height 8
click at [63, 147] on li "Unlock package" at bounding box center [49, 151] width 36 height 8
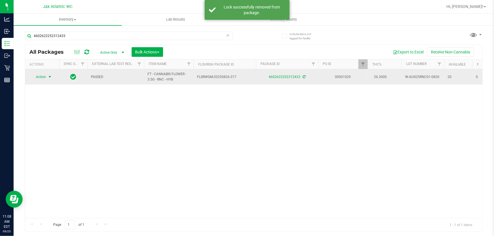
click at [48, 76] on span "select" at bounding box center [50, 77] width 5 height 5
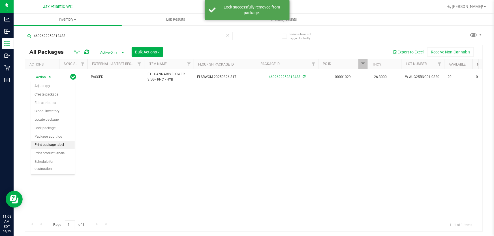
click at [54, 146] on li "Print package label" at bounding box center [53, 145] width 44 height 8
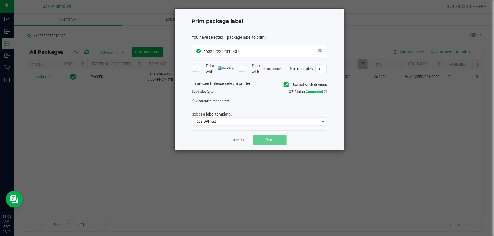
click at [321, 66] on input "1" at bounding box center [321, 69] width 11 height 8
type input "2"
click at [280, 139] on button "Print" at bounding box center [270, 140] width 34 height 10
click at [240, 143] on app-cancel-button "Dismiss" at bounding box center [238, 141] width 12 height 6
click at [239, 140] on link "Dismiss" at bounding box center [238, 140] width 12 height 5
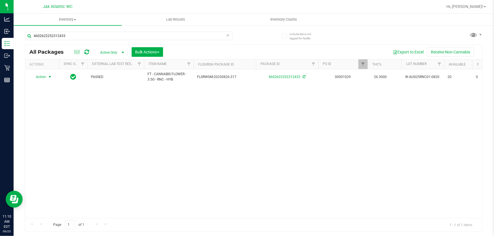
click at [121, 30] on div "4602622252312433" at bounding box center [139, 36] width 229 height 18
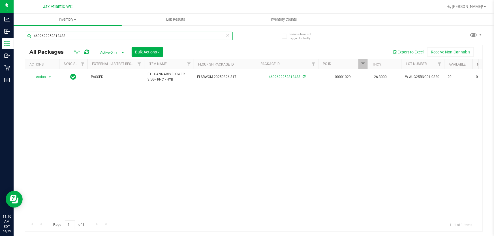
click at [122, 34] on input "4602622252312433" at bounding box center [129, 36] width 208 height 8
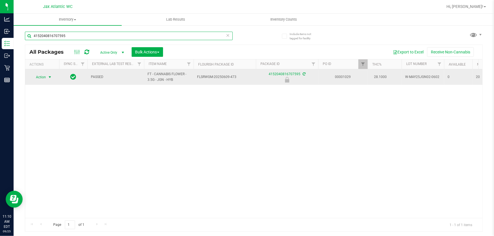
type input "4152040816707595"
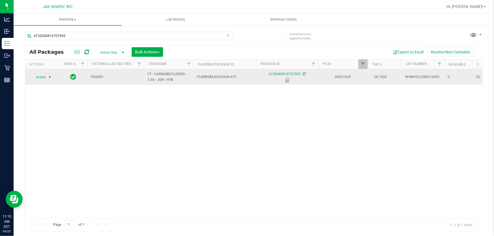
click at [33, 78] on span "Action" at bounding box center [38, 77] width 15 height 8
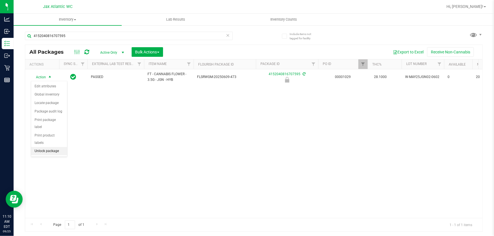
click at [54, 147] on li "Unlock package" at bounding box center [49, 151] width 36 height 8
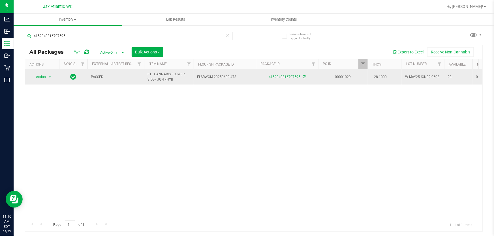
click at [47, 81] on td "Action Action Adjust qty Create package Edit attributes Global inventory Locate…" at bounding box center [42, 76] width 34 height 15
click at [48, 77] on span "select" at bounding box center [50, 77] width 5 height 5
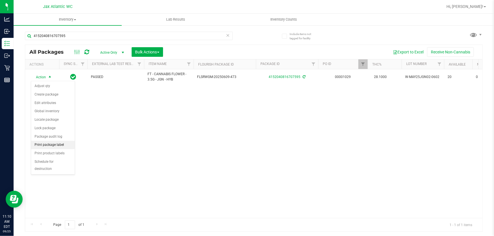
click at [52, 142] on li "Print package label" at bounding box center [53, 145] width 44 height 8
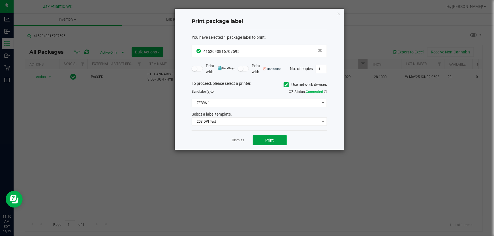
click at [265, 139] on button "Print" at bounding box center [270, 140] width 34 height 10
click at [274, 137] on button "Print" at bounding box center [270, 140] width 34 height 10
click at [242, 138] on link "Dismiss" at bounding box center [238, 140] width 12 height 5
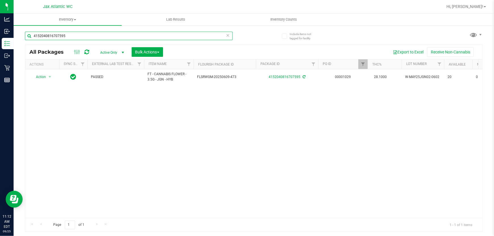
click at [79, 34] on input "4152040816707595" at bounding box center [129, 36] width 208 height 8
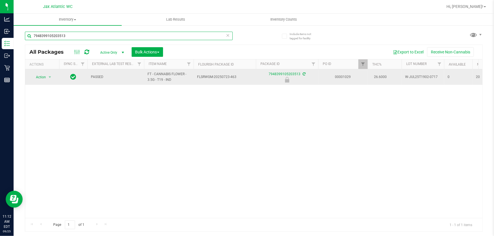
type input "7948399105203513"
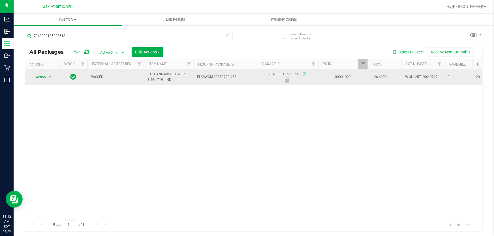
click at [40, 72] on td "Action Action Edit attributes Global inventory Locate package Package audit log…" at bounding box center [42, 77] width 34 height 16
click at [43, 77] on span "Action" at bounding box center [38, 77] width 15 height 8
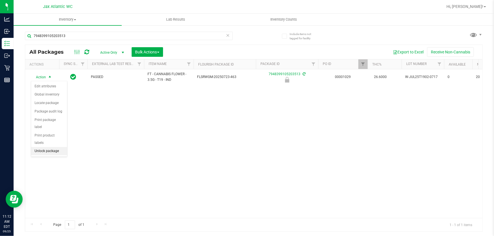
click at [60, 147] on li "Unlock package" at bounding box center [49, 151] width 36 height 8
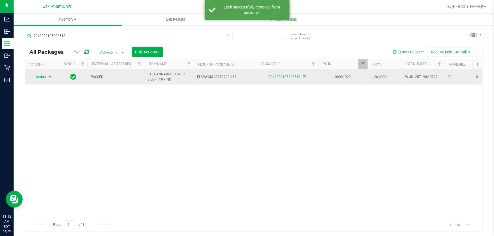
click at [46, 74] on span "select" at bounding box center [49, 77] width 7 height 8
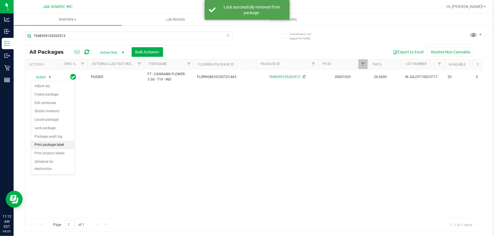
click at [50, 146] on li "Print package label" at bounding box center [53, 145] width 44 height 8
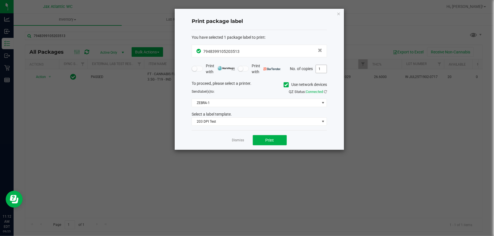
click at [321, 71] on input "1" at bounding box center [321, 69] width 11 height 8
type input "2"
click at [282, 137] on button "Print" at bounding box center [270, 140] width 34 height 10
click at [235, 141] on link "Dismiss" at bounding box center [238, 140] width 12 height 5
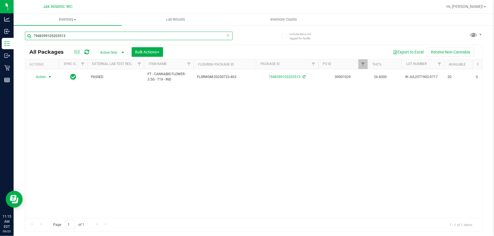
click at [89, 33] on input "7948399105203513" at bounding box center [129, 36] width 208 height 8
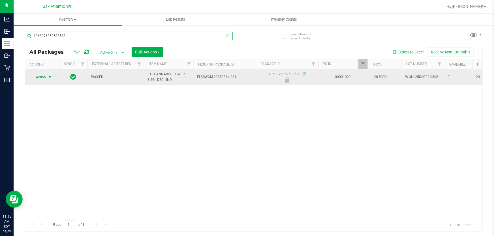
type input "1368076852533538"
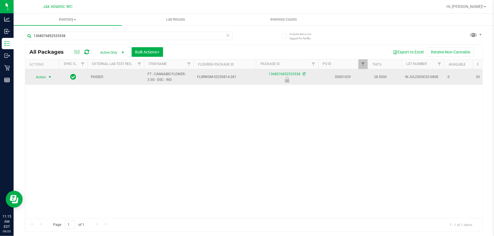
click at [43, 77] on span "Action" at bounding box center [38, 77] width 15 height 8
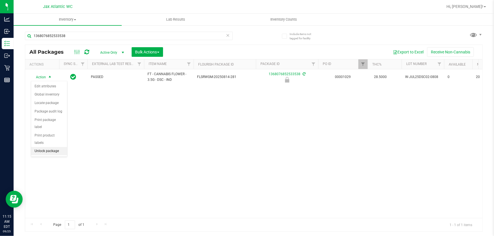
click at [56, 147] on li "Unlock package" at bounding box center [49, 151] width 36 height 8
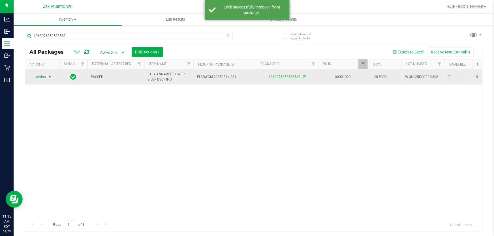
click at [40, 75] on span "Action" at bounding box center [38, 77] width 15 height 8
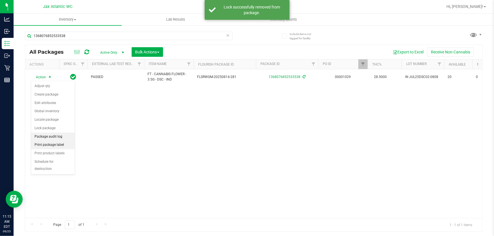
click at [49, 144] on li "Print package label" at bounding box center [53, 145] width 44 height 8
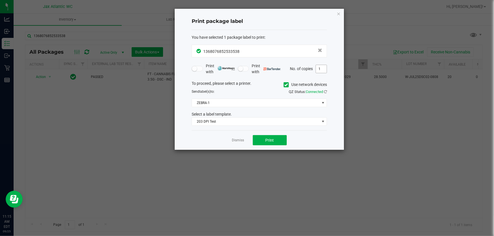
click at [324, 72] on input "1" at bounding box center [321, 69] width 11 height 8
type input "2"
click at [282, 137] on button "Print" at bounding box center [270, 140] width 34 height 10
drag, startPoint x: 230, startPoint y: 142, endPoint x: 238, endPoint y: 139, distance: 8.5
click at [232, 142] on div "Dismiss Print" at bounding box center [259, 141] width 135 height 20
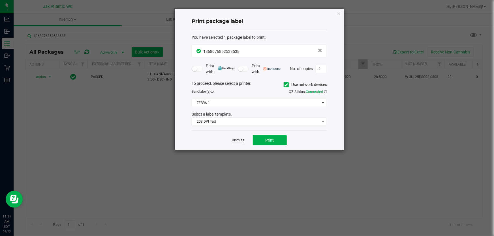
click at [238, 139] on link "Dismiss" at bounding box center [238, 140] width 12 height 5
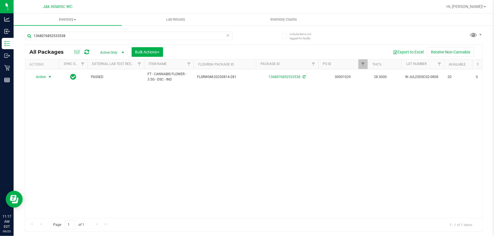
click at [101, 40] on div "1368076852533538" at bounding box center [129, 38] width 208 height 13
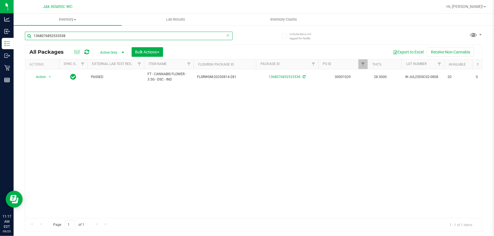
click at [117, 37] on input "1368076852533538" at bounding box center [129, 36] width 208 height 8
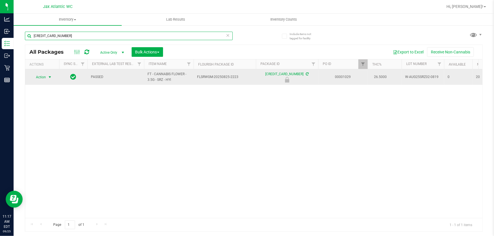
type input "4312900233375399"
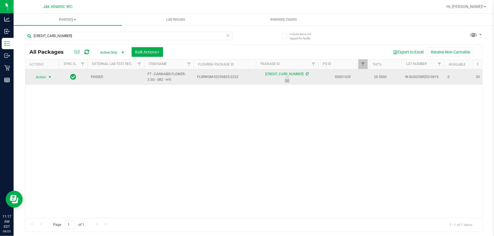
click at [45, 74] on span "Action" at bounding box center [38, 77] width 15 height 8
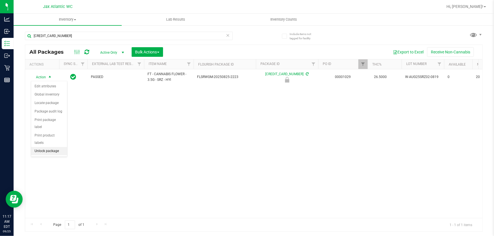
click at [53, 147] on li "Unlock package" at bounding box center [49, 151] width 36 height 8
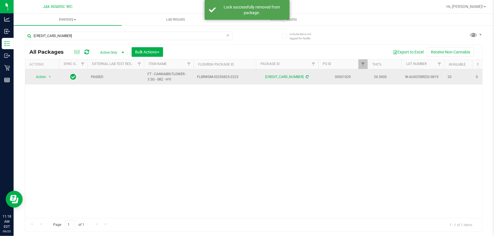
drag, startPoint x: 35, startPoint y: 71, endPoint x: 40, endPoint y: 76, distance: 7.2
click at [36, 72] on td "Action Action Adjust qty Create package Edit attributes Global inventory Locate…" at bounding box center [42, 76] width 34 height 15
click at [40, 76] on span "Action" at bounding box center [38, 77] width 15 height 8
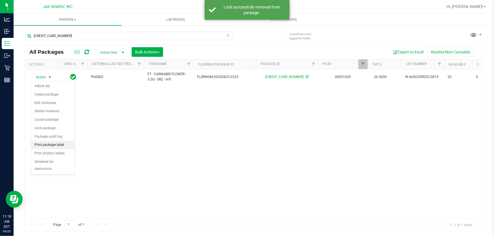
click at [52, 143] on li "Print package label" at bounding box center [53, 145] width 44 height 8
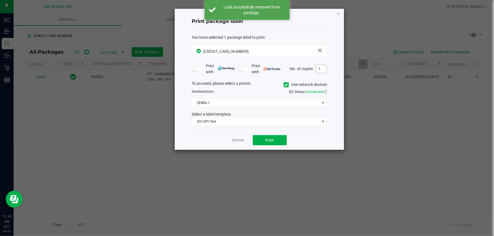
click at [323, 70] on input "1" at bounding box center [321, 69] width 11 height 8
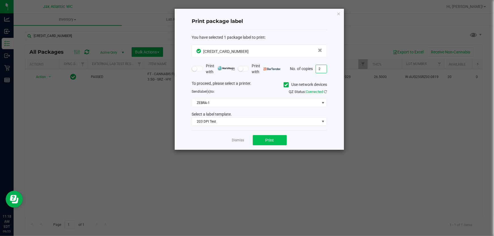
type input "2"
click at [272, 140] on span "Print" at bounding box center [270, 140] width 8 height 5
click at [244, 139] on div "Dismiss Print" at bounding box center [259, 141] width 135 height 20
click at [241, 141] on link "Dismiss" at bounding box center [238, 140] width 12 height 5
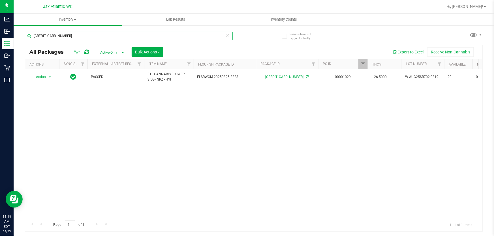
click at [120, 39] on input "4312900233375399" at bounding box center [129, 36] width 208 height 8
click at [121, 38] on input "4312900233375399" at bounding box center [129, 36] width 208 height 8
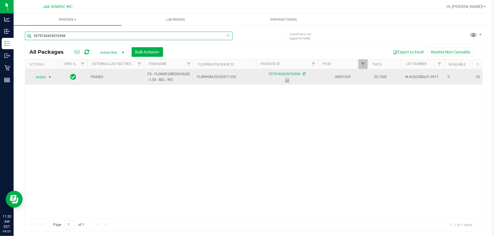
type input "5579745429076598"
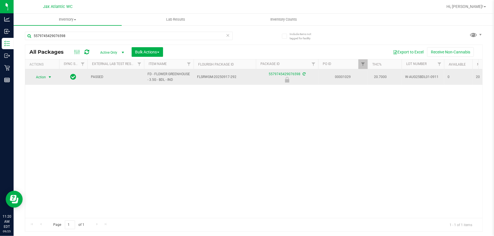
click at [42, 78] on span "Action" at bounding box center [38, 77] width 15 height 8
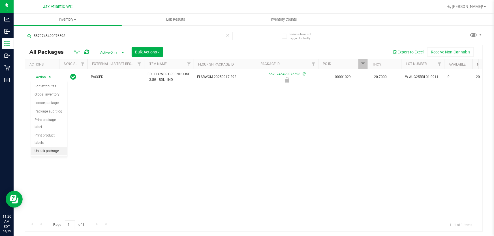
click at [61, 147] on li "Unlock package" at bounding box center [49, 151] width 36 height 8
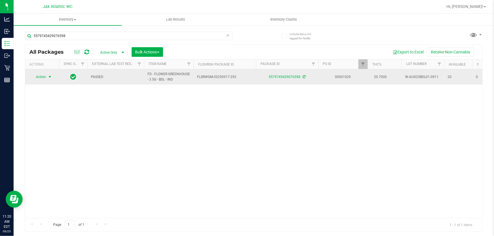
click at [50, 78] on span "select" at bounding box center [50, 77] width 5 height 5
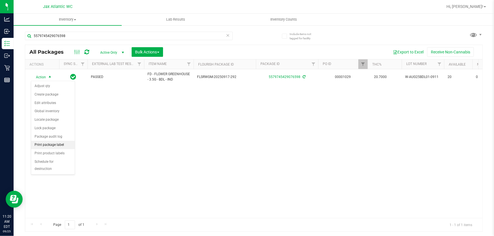
click at [45, 148] on li "Print package label" at bounding box center [53, 145] width 44 height 8
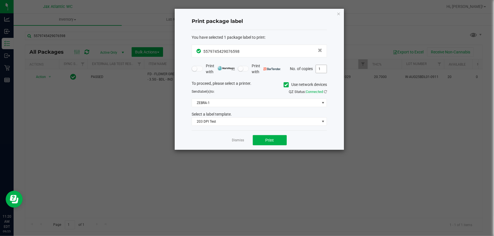
click at [320, 71] on input "1" at bounding box center [321, 69] width 11 height 8
type input "2"
click at [260, 142] on button "Print" at bounding box center [270, 140] width 34 height 10
click at [237, 142] on link "Dismiss" at bounding box center [238, 140] width 12 height 5
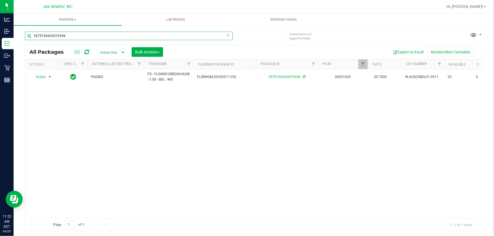
click at [131, 36] on input "5579745429076598" at bounding box center [129, 36] width 208 height 8
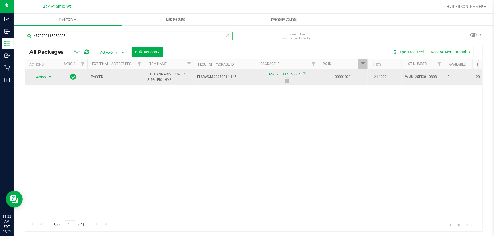
type input "4578738115358885"
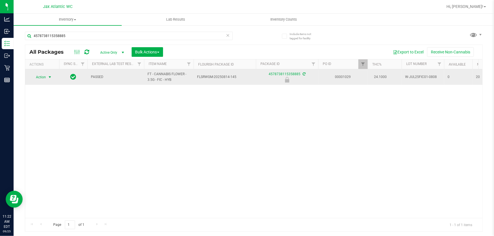
click at [43, 74] on span "Action" at bounding box center [38, 77] width 15 height 8
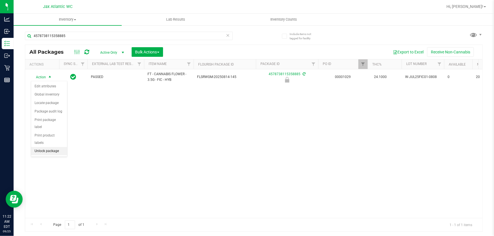
click at [44, 147] on li "Unlock package" at bounding box center [49, 151] width 36 height 8
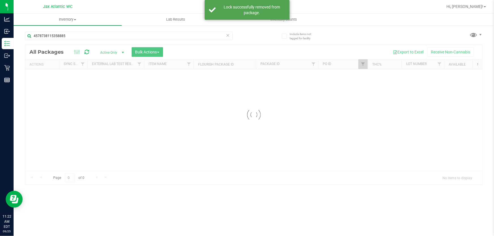
click at [45, 79] on div at bounding box center [253, 115] width 457 height 140
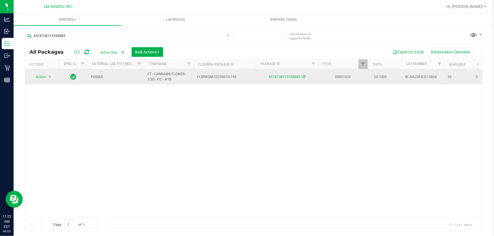
click at [43, 76] on span "Action" at bounding box center [38, 77] width 15 height 8
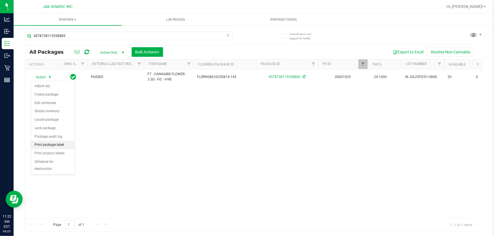
click at [52, 145] on li "Print package label" at bounding box center [53, 145] width 44 height 8
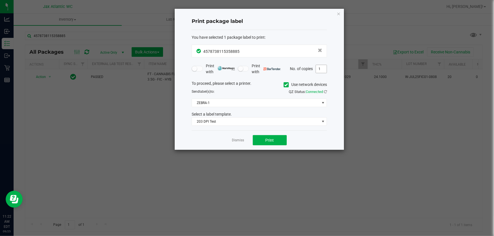
click at [320, 69] on input "1" at bounding box center [321, 69] width 11 height 8
type input "2"
click at [260, 138] on button "Print" at bounding box center [270, 140] width 34 height 10
drag, startPoint x: 238, startPoint y: 141, endPoint x: 179, endPoint y: 103, distance: 70.3
click at [238, 141] on link "Dismiss" at bounding box center [238, 140] width 12 height 5
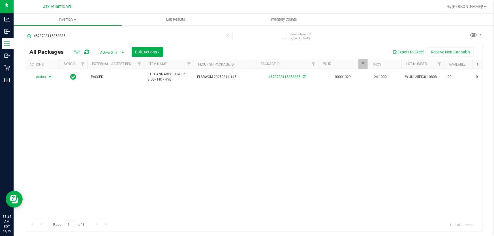
click at [108, 28] on div "4578738115358885" at bounding box center [139, 36] width 229 height 18
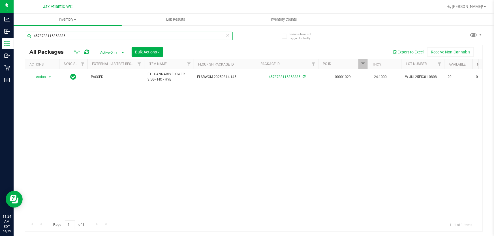
click at [108, 32] on input "4578738115358885" at bounding box center [129, 36] width 208 height 8
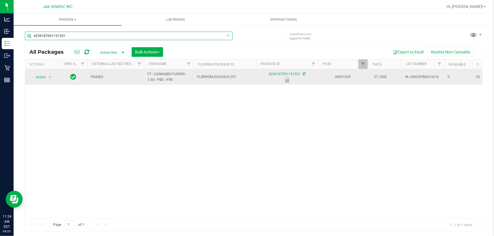
type input "4239187091151351"
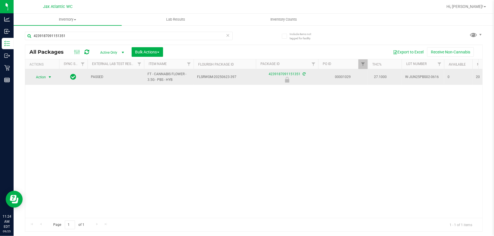
click at [46, 76] on span "select" at bounding box center [49, 77] width 7 height 8
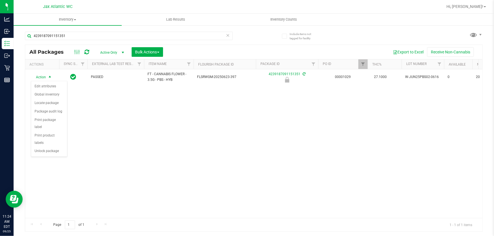
click at [56, 148] on div "Action Edit attributes Global inventory Locate package Package audit log Print …" at bounding box center [49, 119] width 37 height 76
click at [57, 147] on li "Unlock package" at bounding box center [49, 151] width 36 height 8
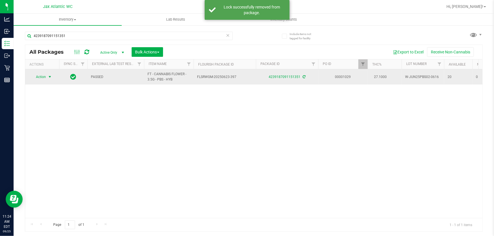
click at [48, 80] on span "select" at bounding box center [49, 77] width 7 height 8
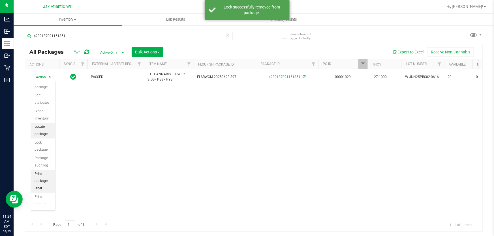
scroll to position [49, 0]
click at [42, 149] on li "Print package label" at bounding box center [43, 147] width 24 height 23
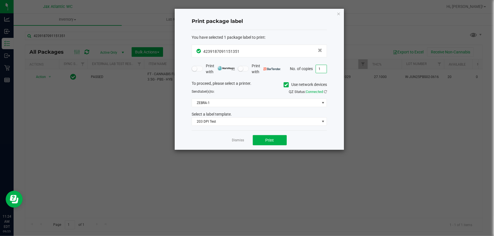
click at [325, 68] on input "1" at bounding box center [321, 69] width 11 height 8
type input "2"
drag, startPoint x: 254, startPoint y: 143, endPoint x: 265, endPoint y: 140, distance: 10.9
click at [255, 142] on div "Dismiss Print" at bounding box center [259, 141] width 135 height 20
click at [266, 139] on span "Print" at bounding box center [270, 140] width 8 height 5
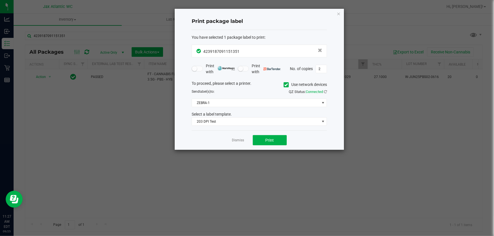
click at [247, 142] on div "Dismiss Print" at bounding box center [259, 141] width 135 height 20
click at [241, 142] on link "Dismiss" at bounding box center [238, 140] width 12 height 5
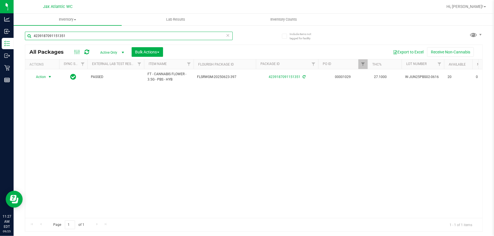
click at [112, 40] on input "4239187091151351" at bounding box center [129, 36] width 208 height 8
click at [113, 39] on input "4239187091151351" at bounding box center [129, 36] width 208 height 8
click at [112, 40] on input "4239187091151351" at bounding box center [129, 36] width 208 height 8
click at [112, 39] on input "4239187091151351" at bounding box center [129, 36] width 208 height 8
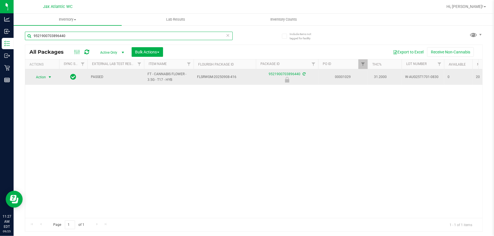
type input "9521900703896440"
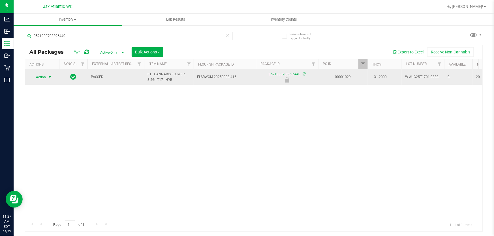
click at [46, 76] on span "Action" at bounding box center [38, 77] width 15 height 8
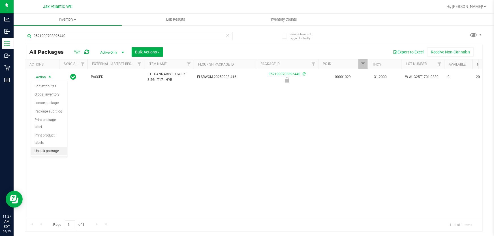
click at [52, 147] on li "Unlock package" at bounding box center [49, 151] width 36 height 8
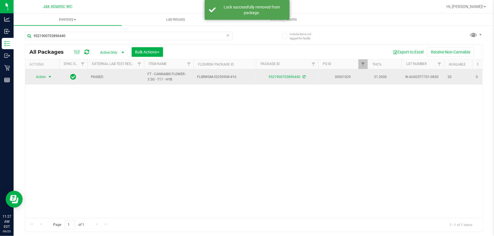
click at [47, 78] on span "select" at bounding box center [49, 77] width 7 height 8
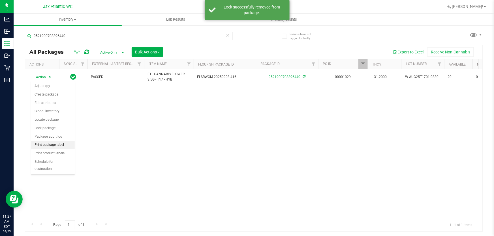
click at [62, 145] on li "Print package label" at bounding box center [53, 145] width 44 height 8
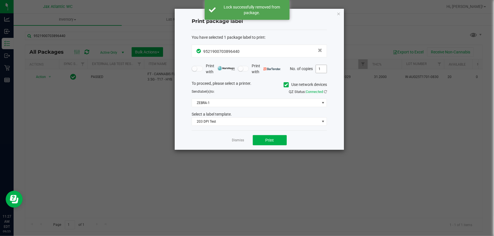
click at [325, 69] on input "1" at bounding box center [321, 69] width 11 height 8
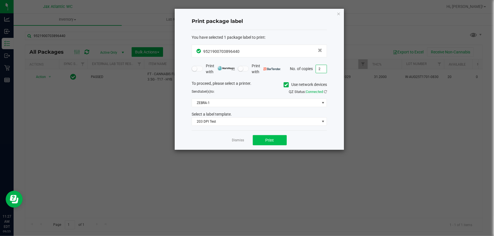
type input "2"
click at [271, 138] on span "Print" at bounding box center [270, 140] width 8 height 5
click at [242, 141] on link "Dismiss" at bounding box center [238, 140] width 12 height 5
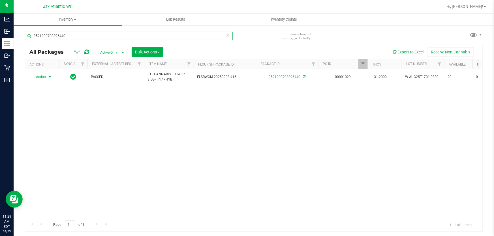
click at [137, 37] on input "9521900703896440" at bounding box center [129, 36] width 208 height 8
drag, startPoint x: 137, startPoint y: 37, endPoint x: 139, endPoint y: 39, distance: 3.4
click at [138, 38] on input "9521900703896440" at bounding box center [129, 36] width 208 height 8
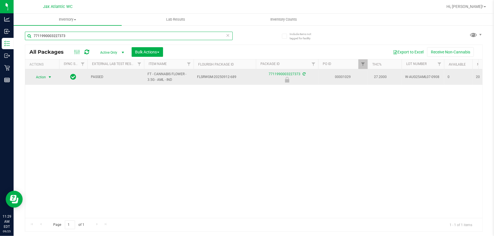
type input "7711990003227373"
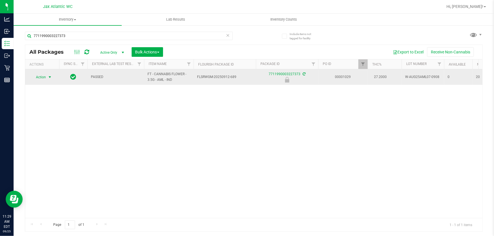
click at [43, 81] on span "Action" at bounding box center [38, 77] width 15 height 8
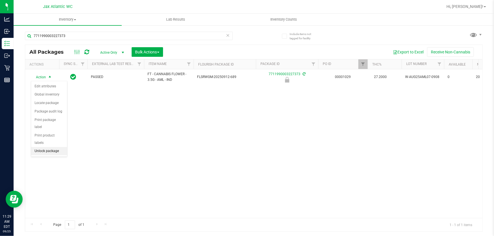
click at [61, 147] on li "Unlock package" at bounding box center [49, 151] width 36 height 8
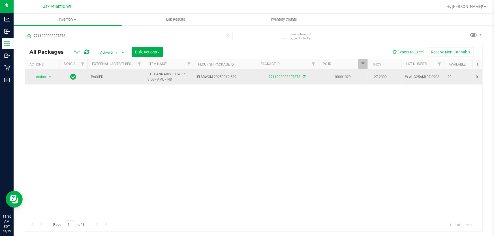
click at [45, 76] on span "Action" at bounding box center [38, 77] width 15 height 8
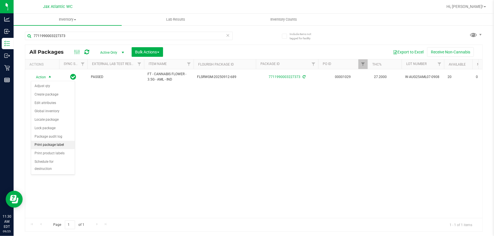
click at [65, 147] on li "Print package label" at bounding box center [53, 145] width 44 height 8
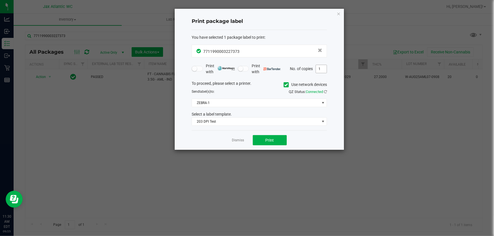
click at [322, 70] on input "1" at bounding box center [321, 69] width 11 height 8
type input "2"
click at [270, 138] on span "Print" at bounding box center [270, 140] width 8 height 5
drag, startPoint x: 235, startPoint y: 136, endPoint x: 234, endPoint y: 138, distance: 3.1
click at [235, 136] on div "Dismiss Print" at bounding box center [259, 141] width 135 height 20
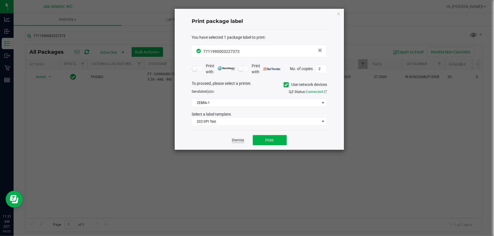
click at [234, 138] on link "Dismiss" at bounding box center [238, 140] width 12 height 5
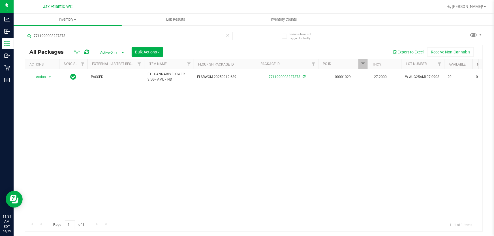
click at [159, 27] on div "7711990003227373" at bounding box center [139, 36] width 229 height 18
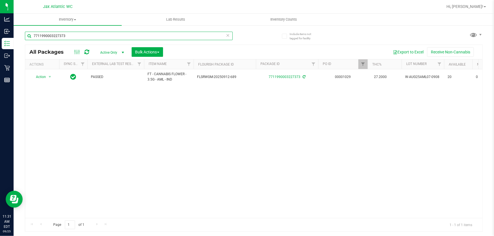
click at [157, 32] on input "7711990003227373" at bounding box center [129, 36] width 208 height 8
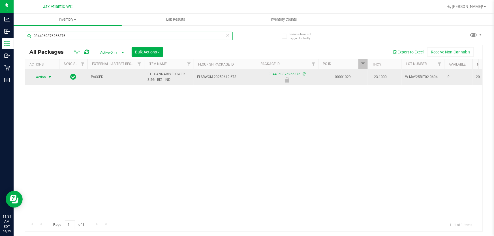
type input "0344069876266376"
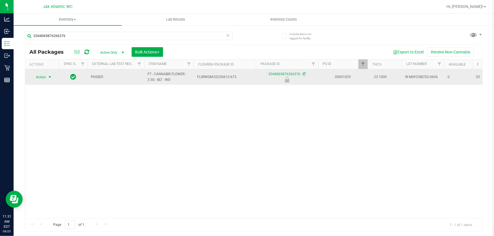
click at [47, 77] on span "select" at bounding box center [49, 77] width 7 height 8
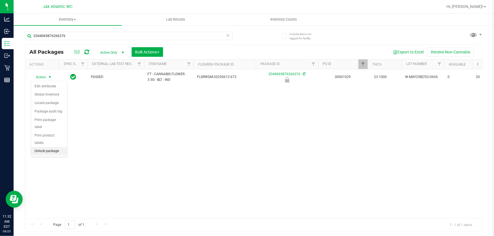
click at [56, 148] on ul "Edit attributes Global inventory Locate package Package audit log Print package…" at bounding box center [49, 118] width 36 height 73
click at [61, 147] on li "Unlock package" at bounding box center [49, 151] width 36 height 8
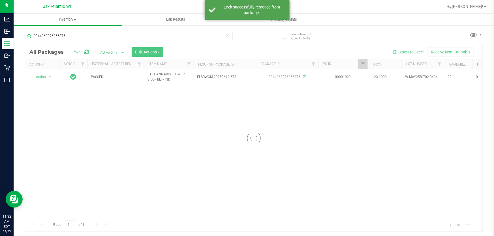
click at [54, 75] on div at bounding box center [253, 138] width 457 height 187
click at [48, 78] on div "Action Action Adjust qty Create package Edit attributes Global inventory Locate…" at bounding box center [42, 77] width 27 height 8
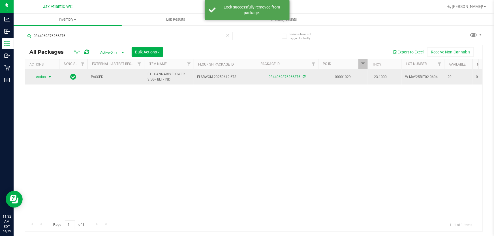
click at [48, 78] on span "select" at bounding box center [50, 77] width 5 height 5
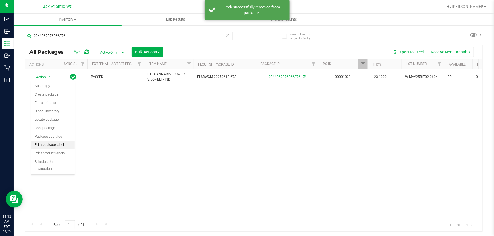
click at [52, 141] on li "Print package label" at bounding box center [53, 145] width 44 height 8
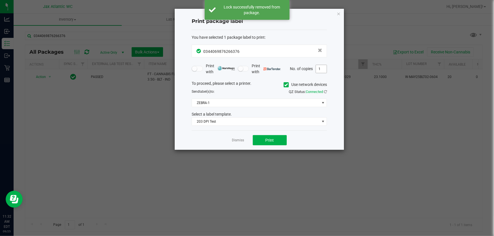
click at [321, 69] on input "1" at bounding box center [321, 69] width 11 height 8
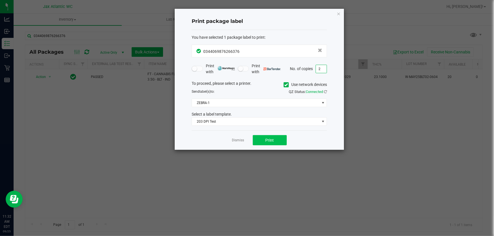
type input "2"
click at [279, 136] on button "Print" at bounding box center [270, 140] width 34 height 10
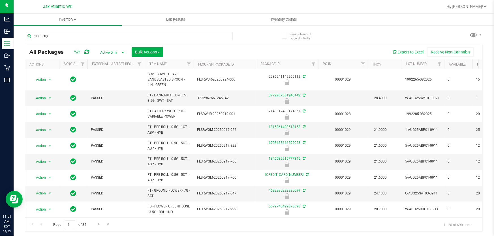
type input "raspberry"
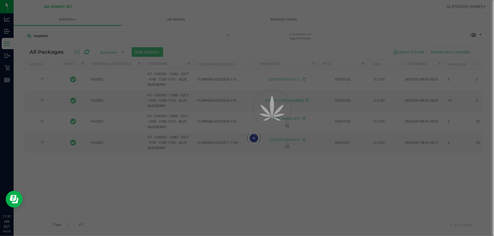
type input "2026-03-01"
type input "2026-02-21"
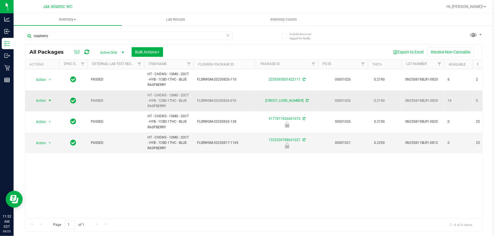
click at [50, 100] on span "select" at bounding box center [50, 101] width 5 height 5
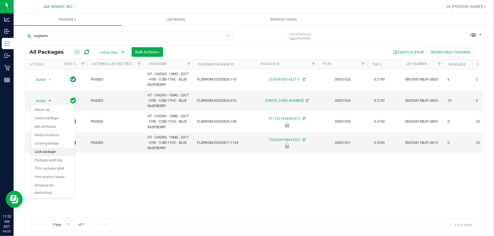
click at [56, 152] on li "Lock package" at bounding box center [53, 152] width 44 height 8
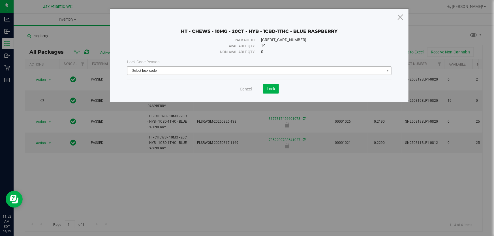
click at [164, 69] on span "Select lock code" at bounding box center [255, 71] width 257 height 8
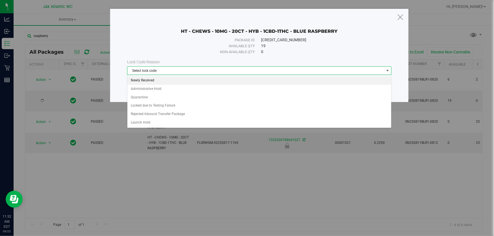
click at [152, 82] on li "Newly Received" at bounding box center [259, 80] width 264 height 8
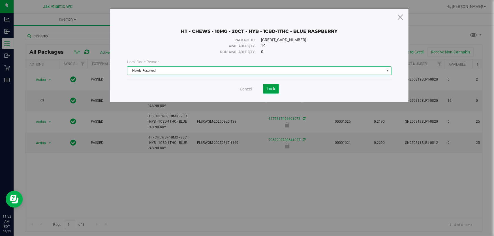
click at [276, 88] on button "Lock" at bounding box center [271, 89] width 16 height 10
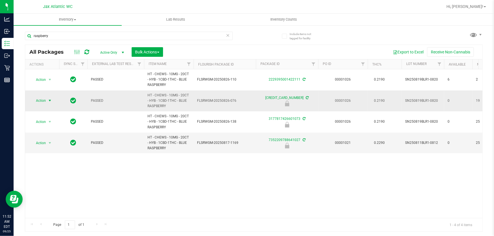
click at [48, 101] on span "select" at bounding box center [50, 101] width 5 height 5
click at [54, 144] on li "Print package label" at bounding box center [49, 148] width 36 height 16
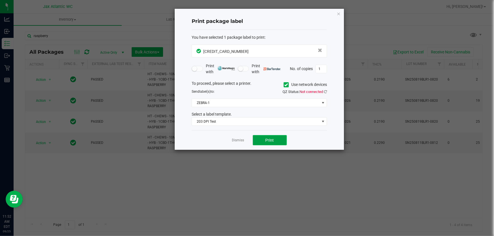
click at [276, 143] on button "Print" at bounding box center [270, 140] width 34 height 10
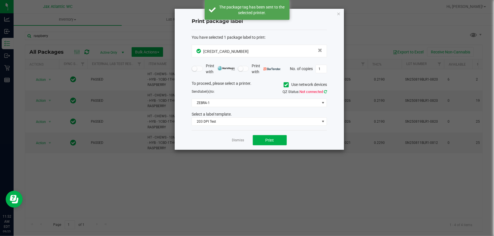
click at [326, 92] on icon at bounding box center [325, 92] width 3 height 4
click at [241, 141] on link "Dismiss" at bounding box center [238, 140] width 12 height 5
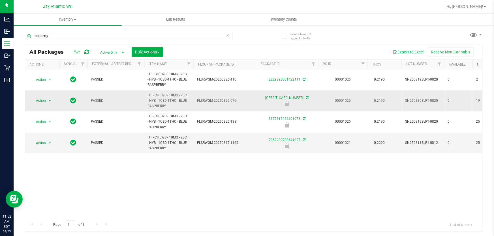
click at [49, 101] on span "select" at bounding box center [50, 101] width 5 height 5
click at [56, 136] on li "Package audit log" at bounding box center [49, 135] width 36 height 8
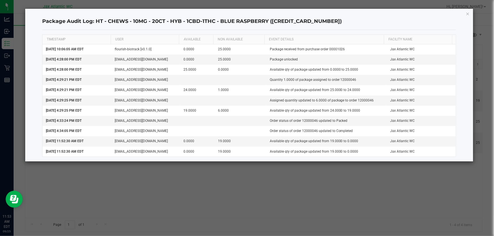
click button "button" at bounding box center [468, 13] width 4 height 7
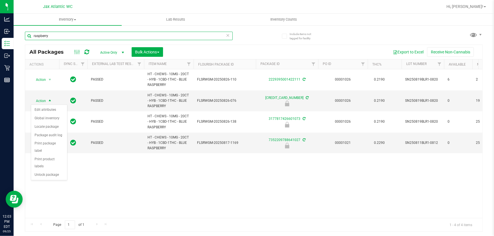
click at [71, 38] on input "raspberry" at bounding box center [129, 36] width 208 height 8
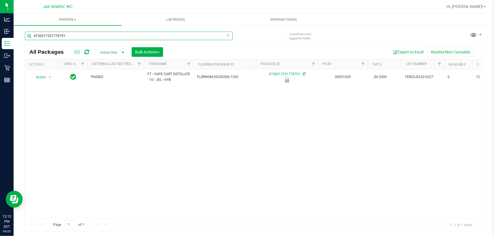
type input "4730017531778791"
click at [101, 34] on input "4730017531778791" at bounding box center [129, 36] width 208 height 8
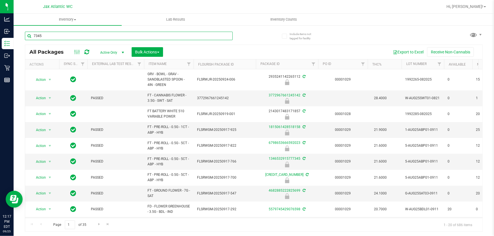
type input "7345"
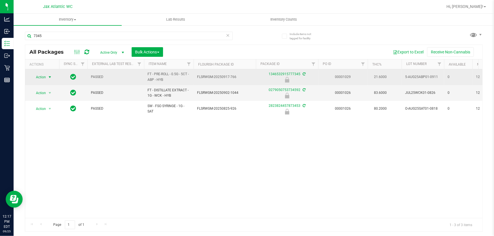
click at [43, 75] on span "Action" at bounding box center [38, 77] width 15 height 8
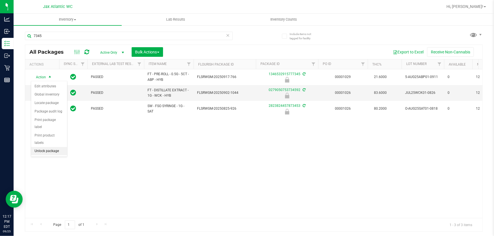
click at [49, 147] on li "Unlock package" at bounding box center [49, 151] width 36 height 8
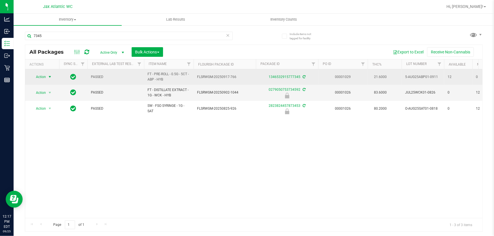
click at [48, 76] on span "select" at bounding box center [50, 77] width 5 height 5
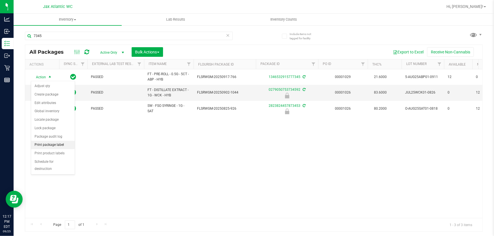
click at [58, 145] on li "Print package label" at bounding box center [53, 145] width 44 height 8
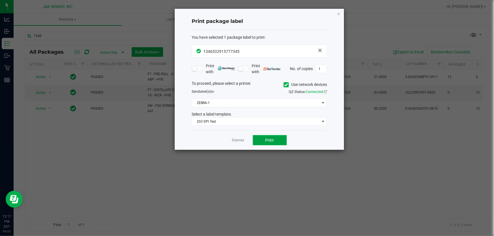
click at [259, 138] on button "Print" at bounding box center [270, 140] width 34 height 10
click at [241, 140] on link "Dismiss" at bounding box center [238, 140] width 12 height 5
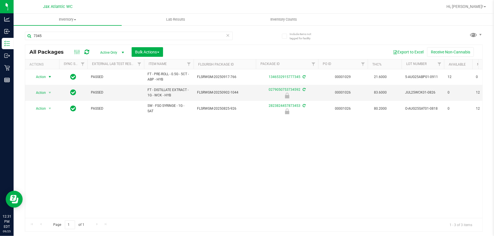
click at [228, 37] on icon at bounding box center [228, 35] width 4 height 7
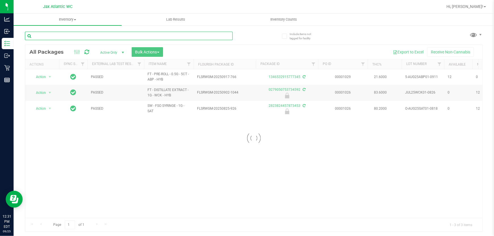
click at [92, 34] on input "text" at bounding box center [129, 36] width 208 height 8
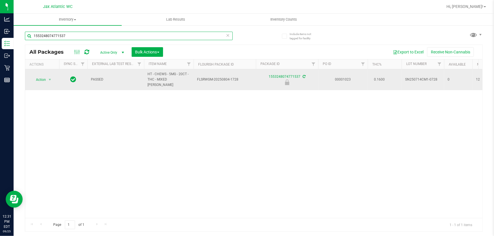
type input "1553248074771537"
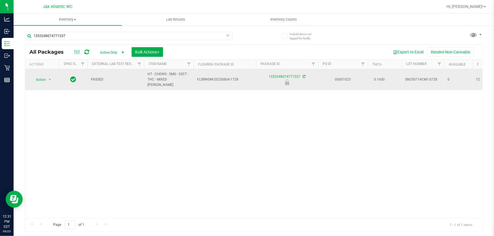
click at [41, 76] on span "Action" at bounding box center [38, 80] width 15 height 8
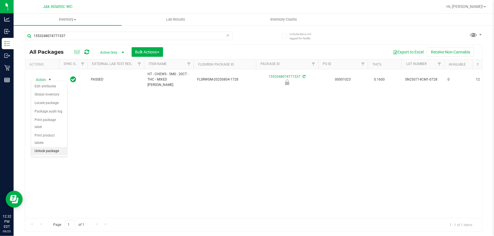
click at [55, 147] on li "Unlock package" at bounding box center [49, 151] width 36 height 8
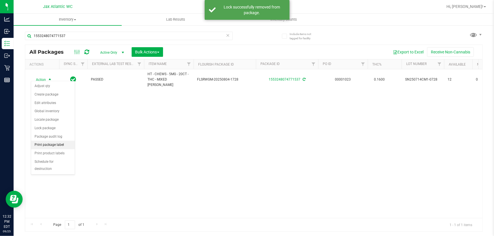
click at [63, 145] on li "Print package label" at bounding box center [53, 145] width 44 height 8
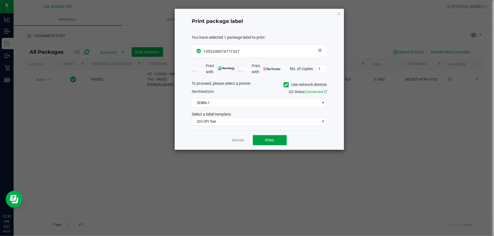
click at [273, 139] on span "Print" at bounding box center [270, 140] width 8 height 5
click at [340, 11] on icon "button" at bounding box center [339, 13] width 4 height 7
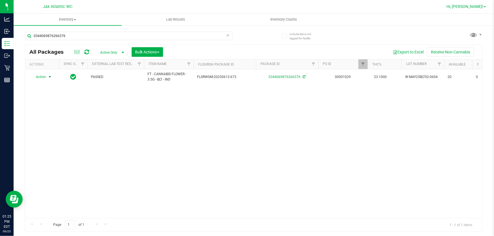
click at [475, 5] on span "Hi, [PERSON_NAME]!" at bounding box center [465, 6] width 37 height 5
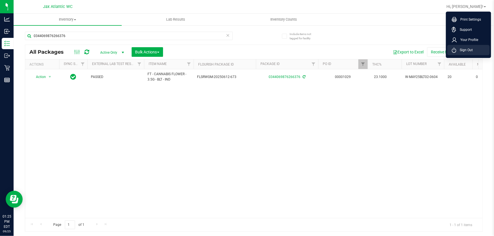
click at [470, 48] on span "Sign Out" at bounding box center [465, 50] width 16 height 6
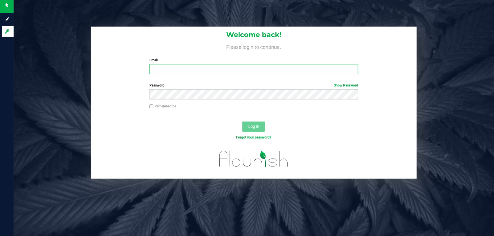
click at [153, 67] on input "Email" at bounding box center [254, 69] width 209 height 10
type input "[EMAIL_ADDRESS][DOMAIN_NAME]"
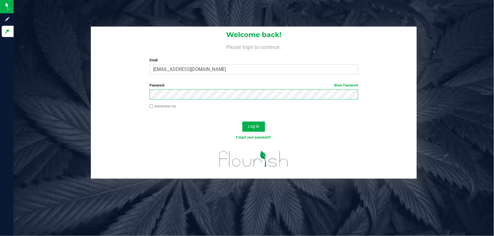
click at [242, 122] on button "Log In" at bounding box center [253, 127] width 23 height 10
